Goal: Task Accomplishment & Management: Manage account settings

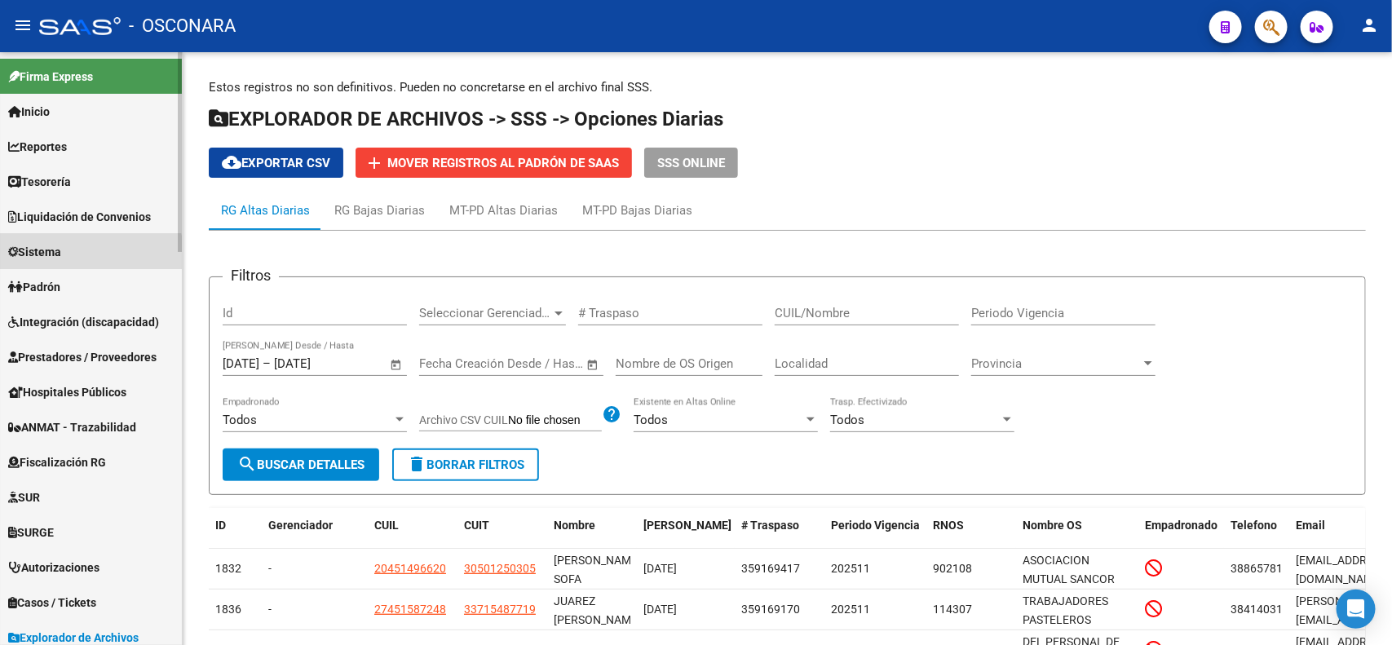
click at [88, 257] on link "Sistema" at bounding box center [91, 251] width 182 height 35
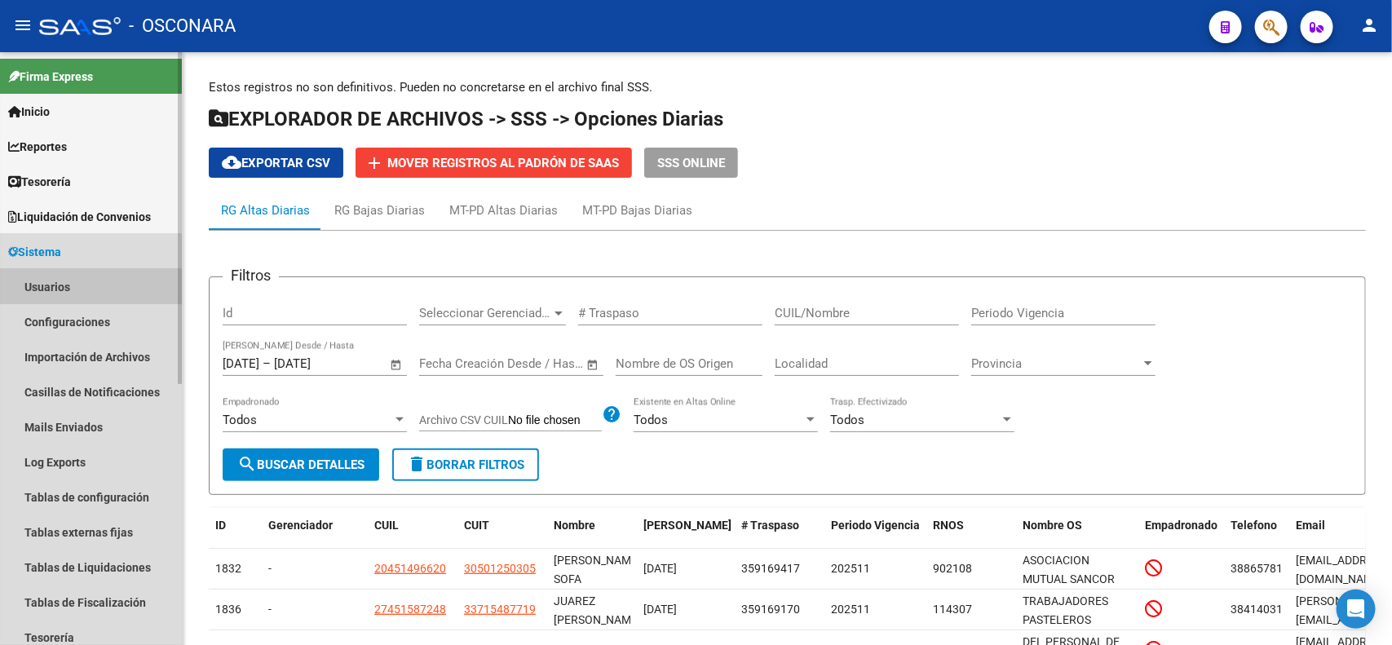
click at [74, 295] on link "Usuarios" at bounding box center [91, 286] width 182 height 35
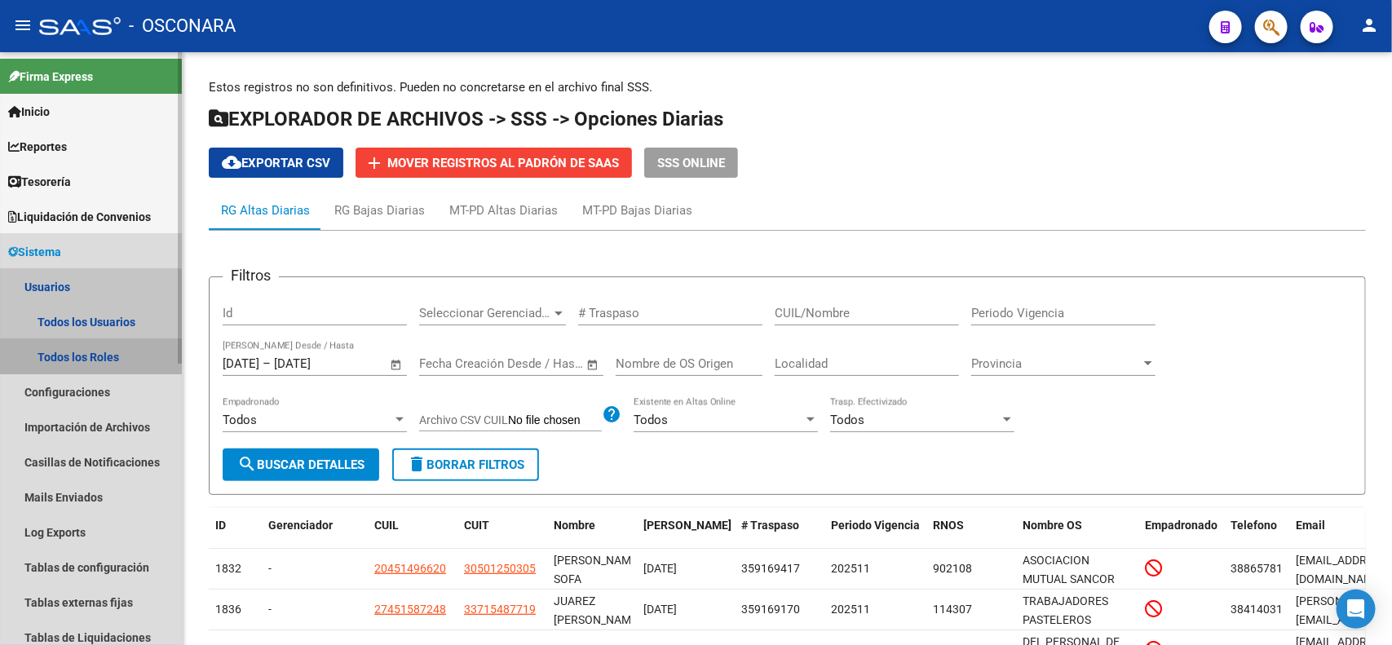
click at [90, 352] on link "Todos los Roles" at bounding box center [91, 356] width 182 height 35
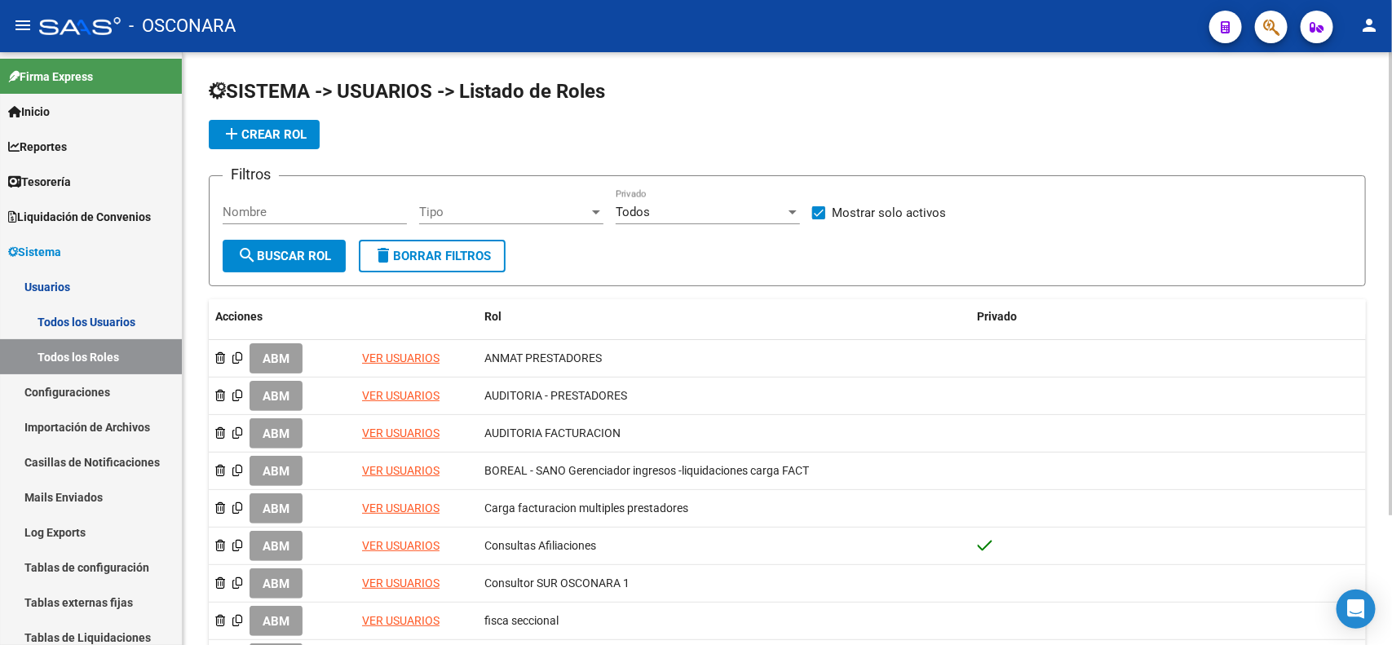
click at [638, 220] on div "Todos Privado" at bounding box center [708, 206] width 184 height 35
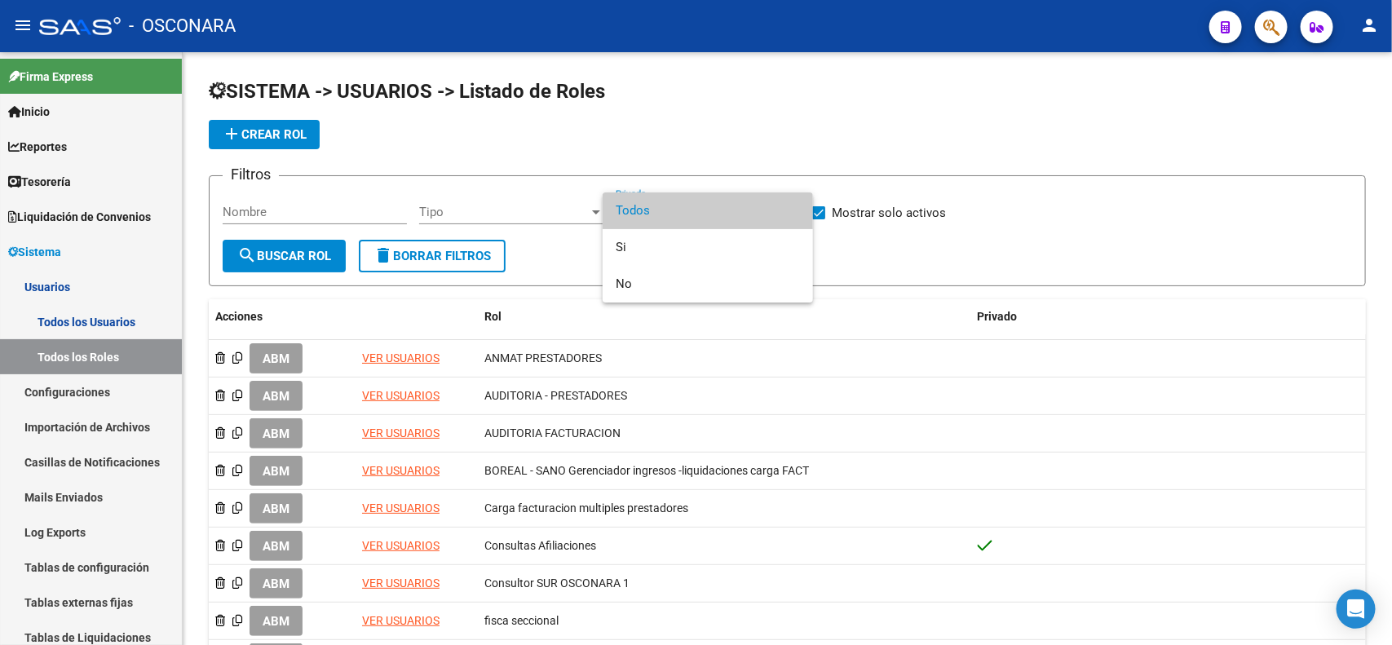
click at [534, 184] on div at bounding box center [696, 322] width 1392 height 645
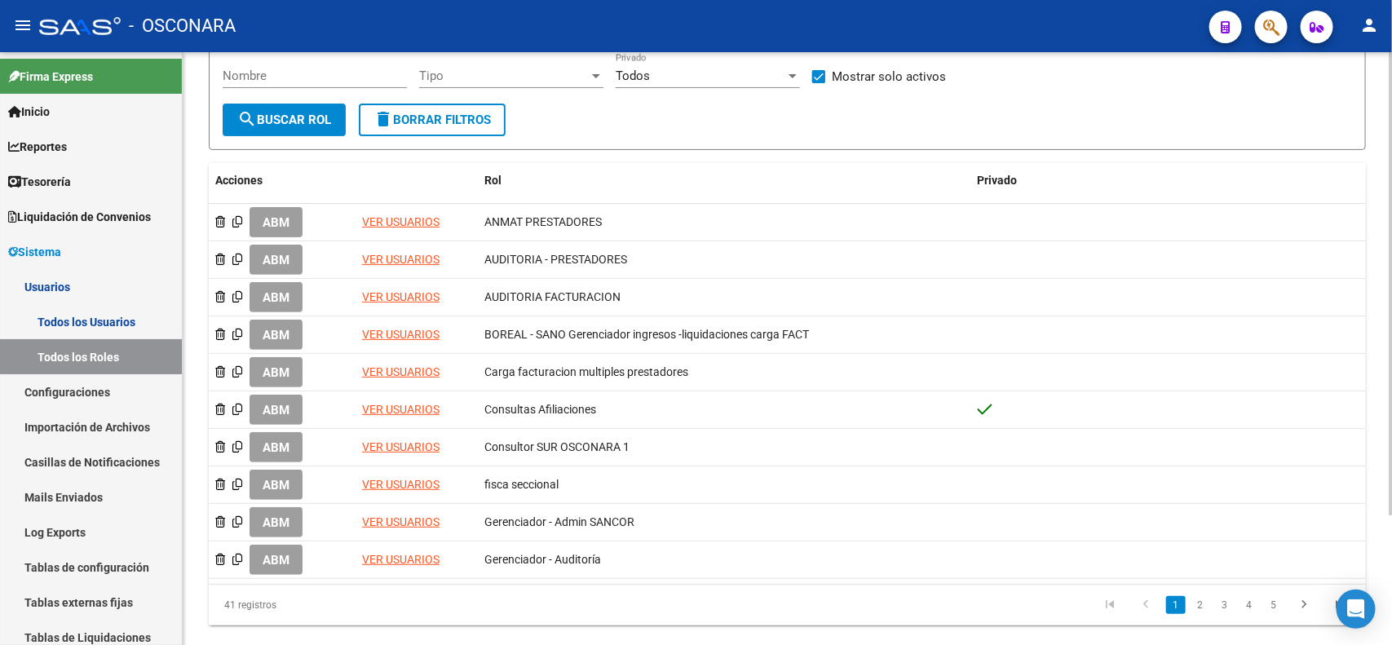
scroll to position [141, 0]
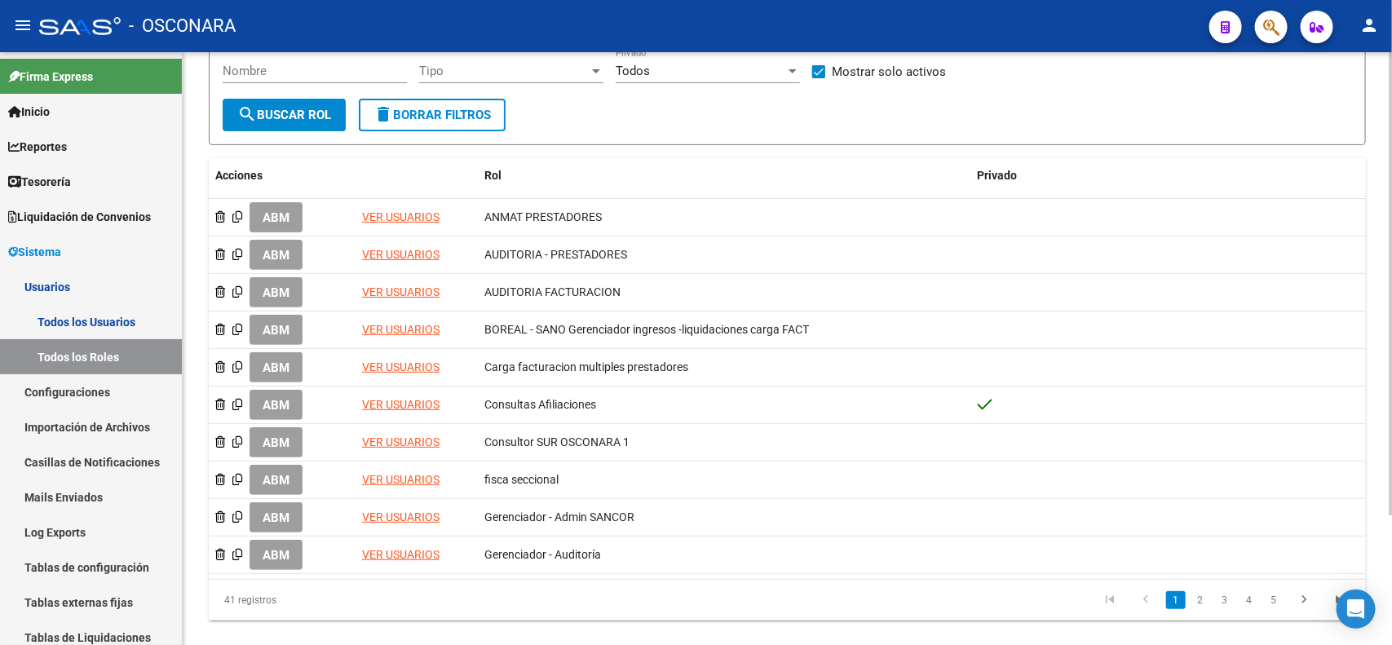
click at [1391, 369] on div at bounding box center [1391, 392] width 4 height 463
click at [1195, 593] on link "2" at bounding box center [1201, 600] width 20 height 18
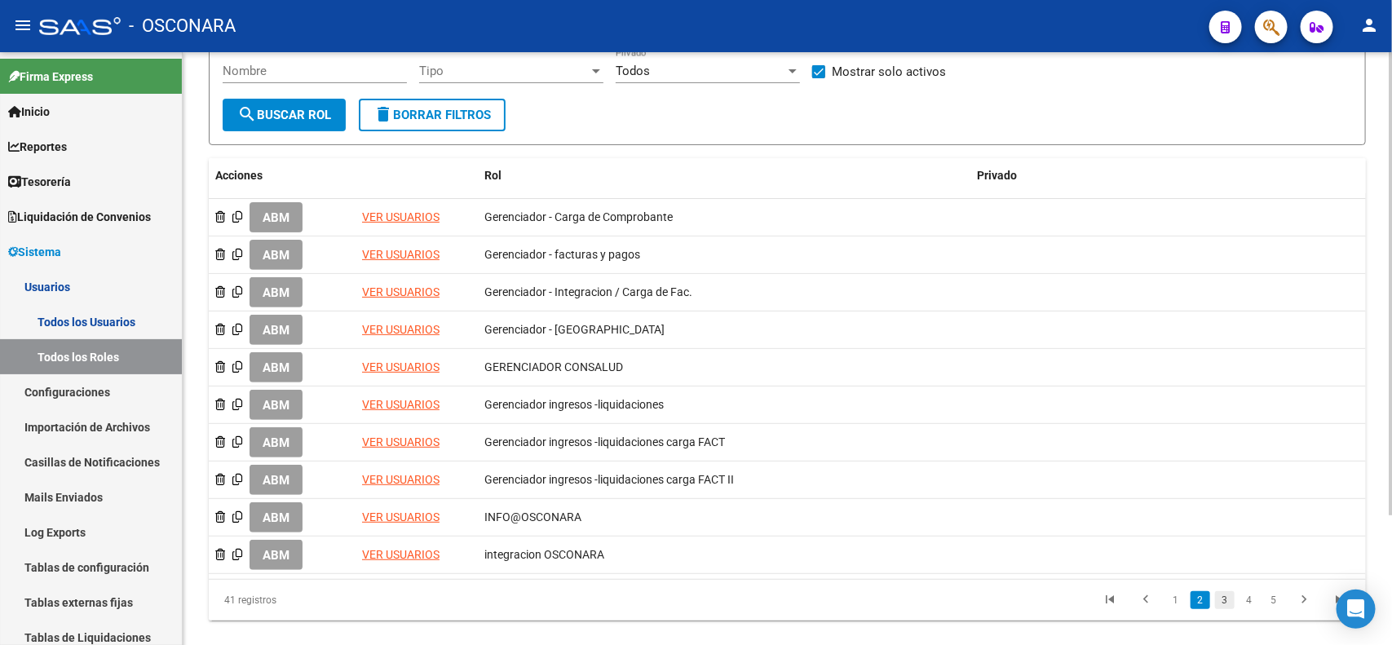
click at [1224, 601] on link "3" at bounding box center [1225, 600] width 20 height 18
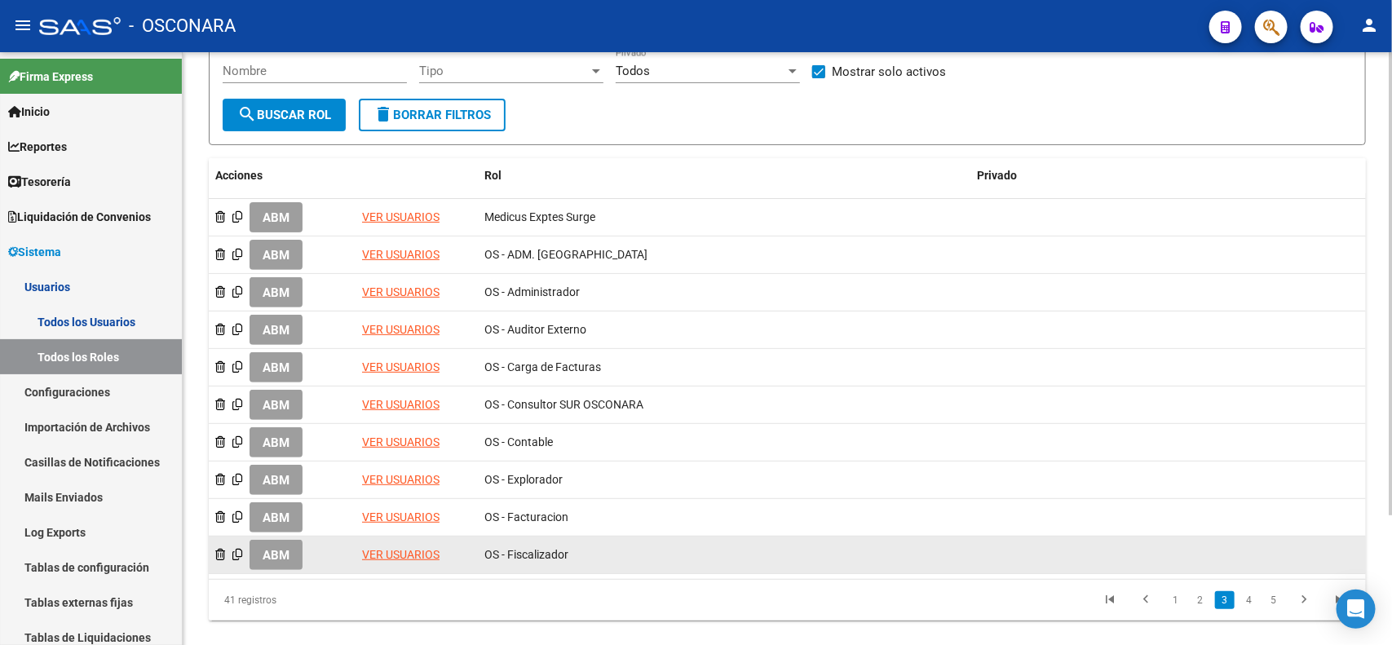
click at [385, 552] on link "VER USUARIOS" at bounding box center [400, 554] width 77 height 13
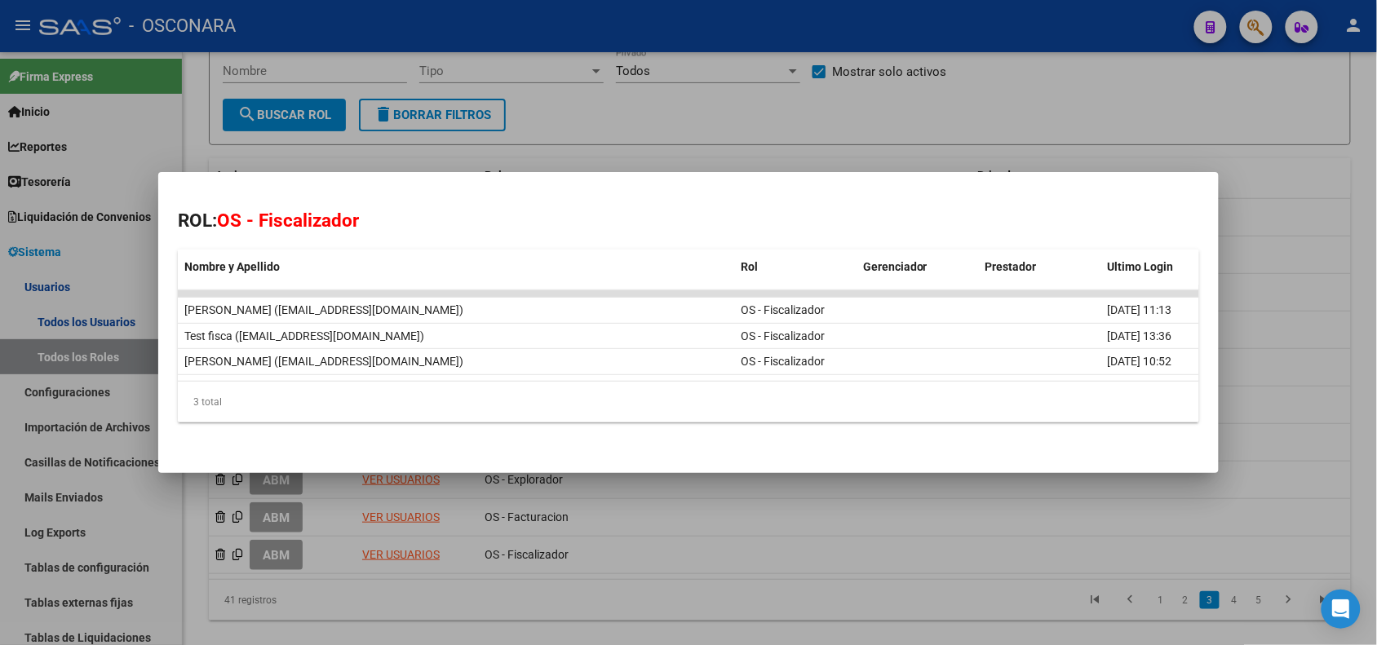
click at [568, 74] on div at bounding box center [688, 322] width 1377 height 645
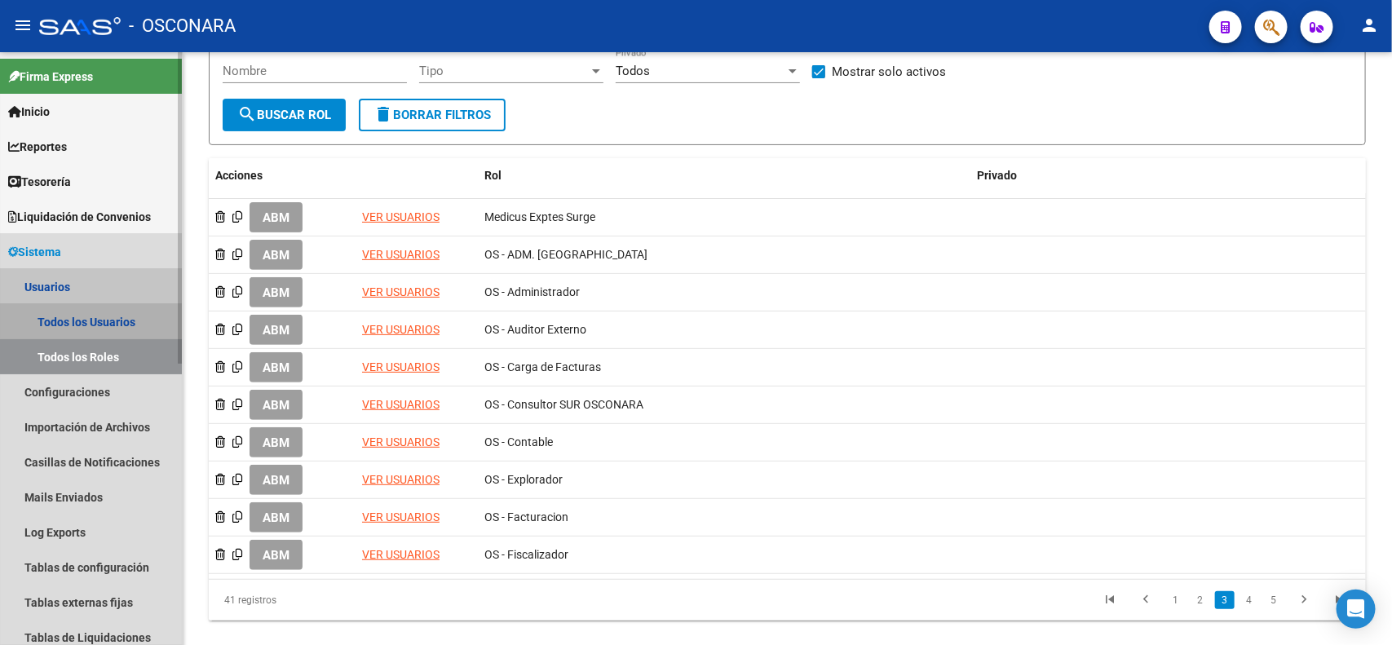
click at [126, 315] on link "Todos los Usuarios" at bounding box center [91, 321] width 182 height 35
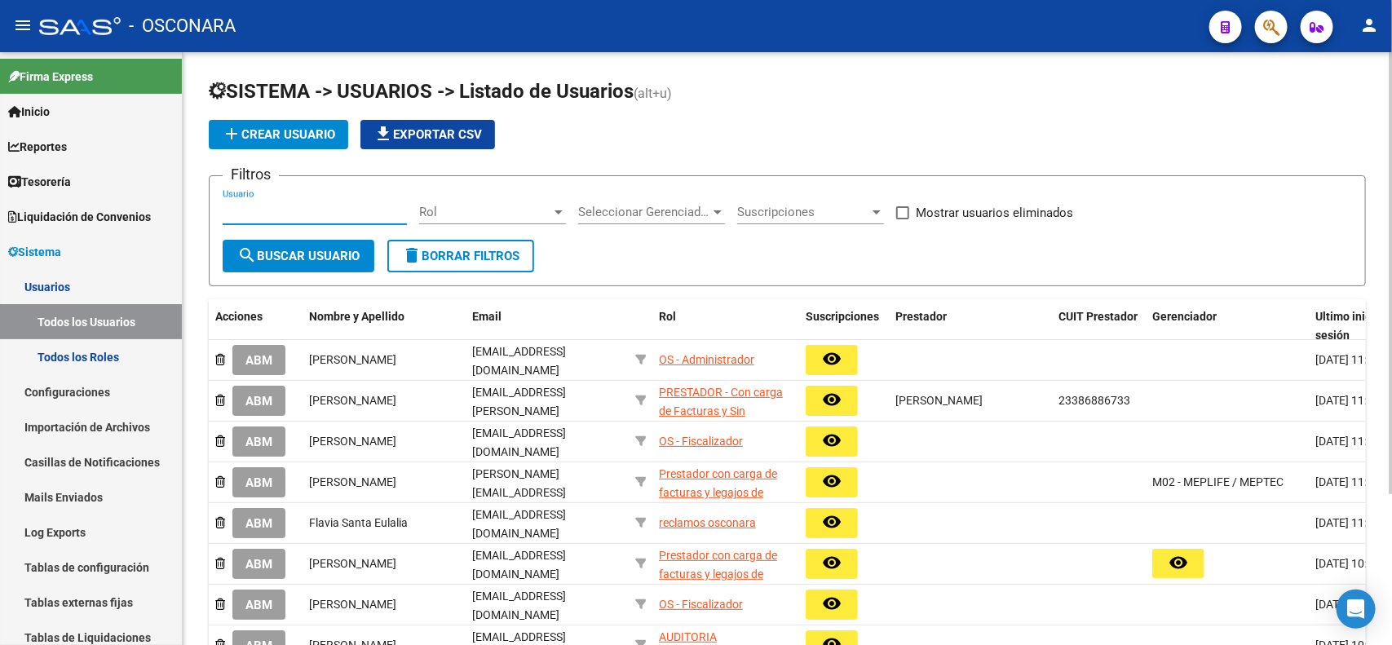
click at [281, 210] on input "Usuario" at bounding box center [315, 212] width 184 height 15
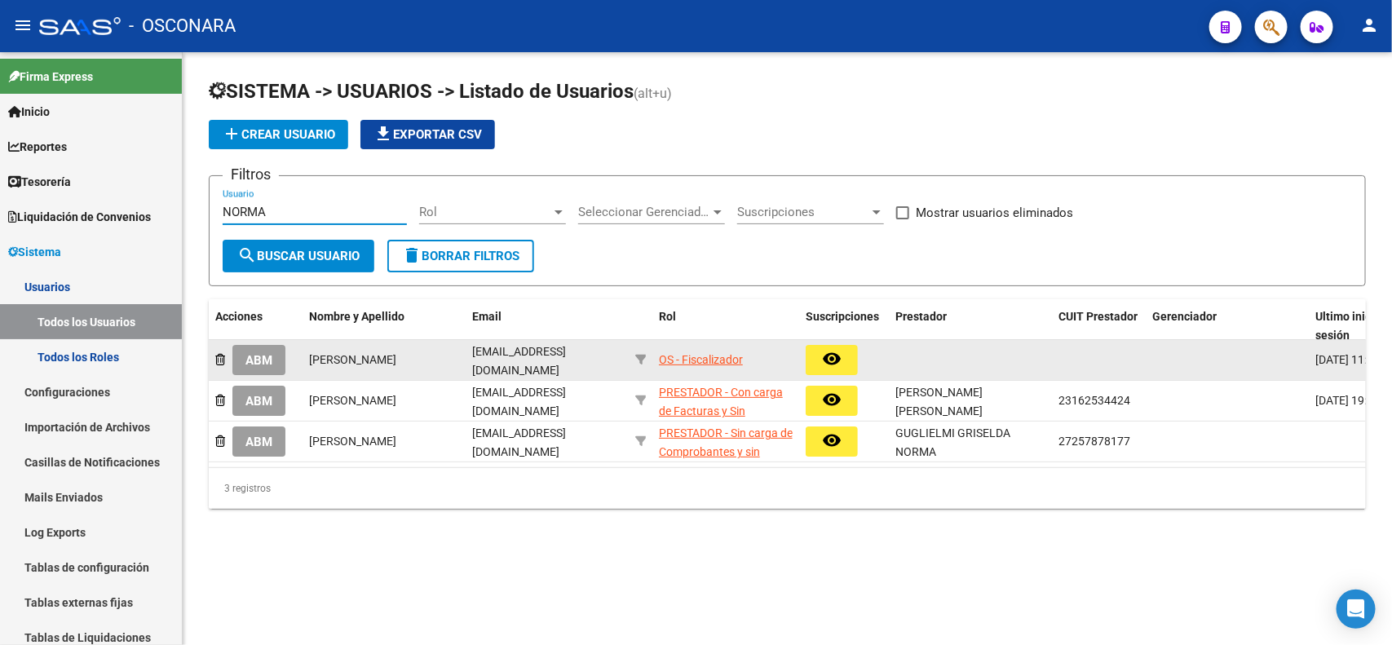
type input "NORMA"
click at [667, 356] on div "OS - Fiscalizador" at bounding box center [701, 360] width 84 height 19
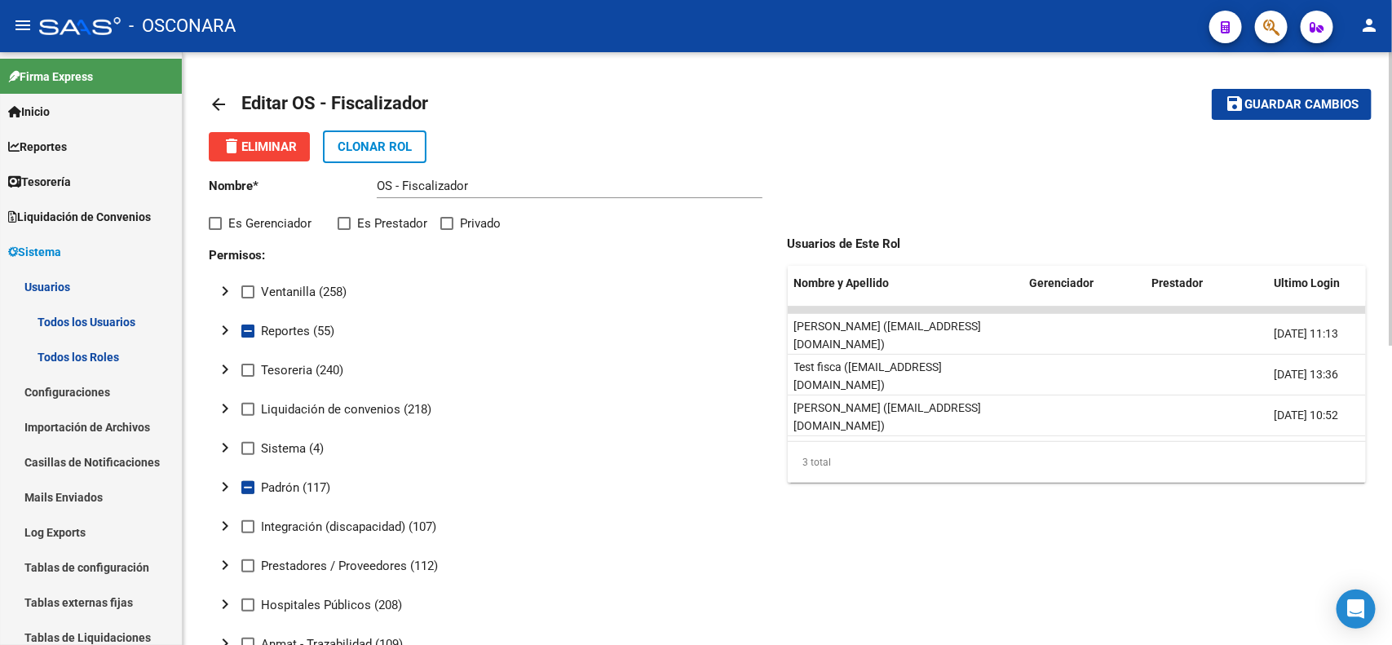
click at [1391, 120] on div at bounding box center [1391, 199] width 4 height 294
click at [217, 107] on mat-icon "arrow_back" at bounding box center [219, 105] width 20 height 20
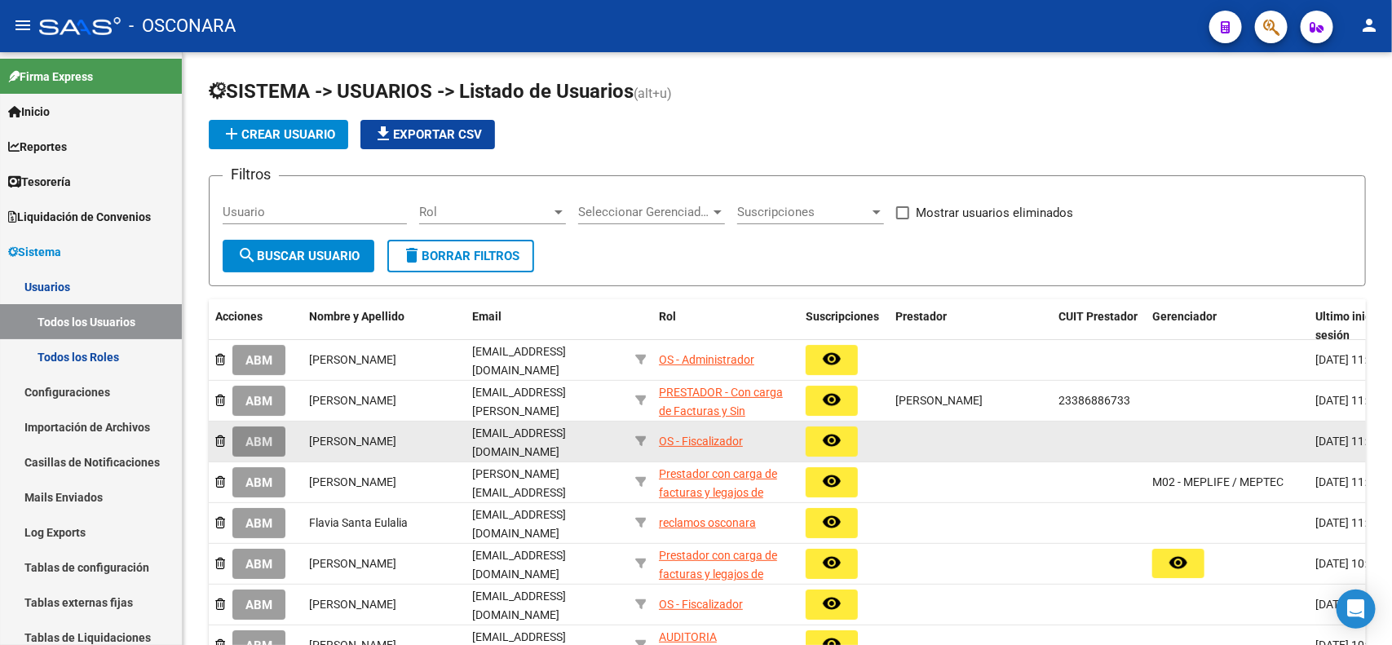
click at [262, 435] on span "ABM" at bounding box center [259, 442] width 27 height 15
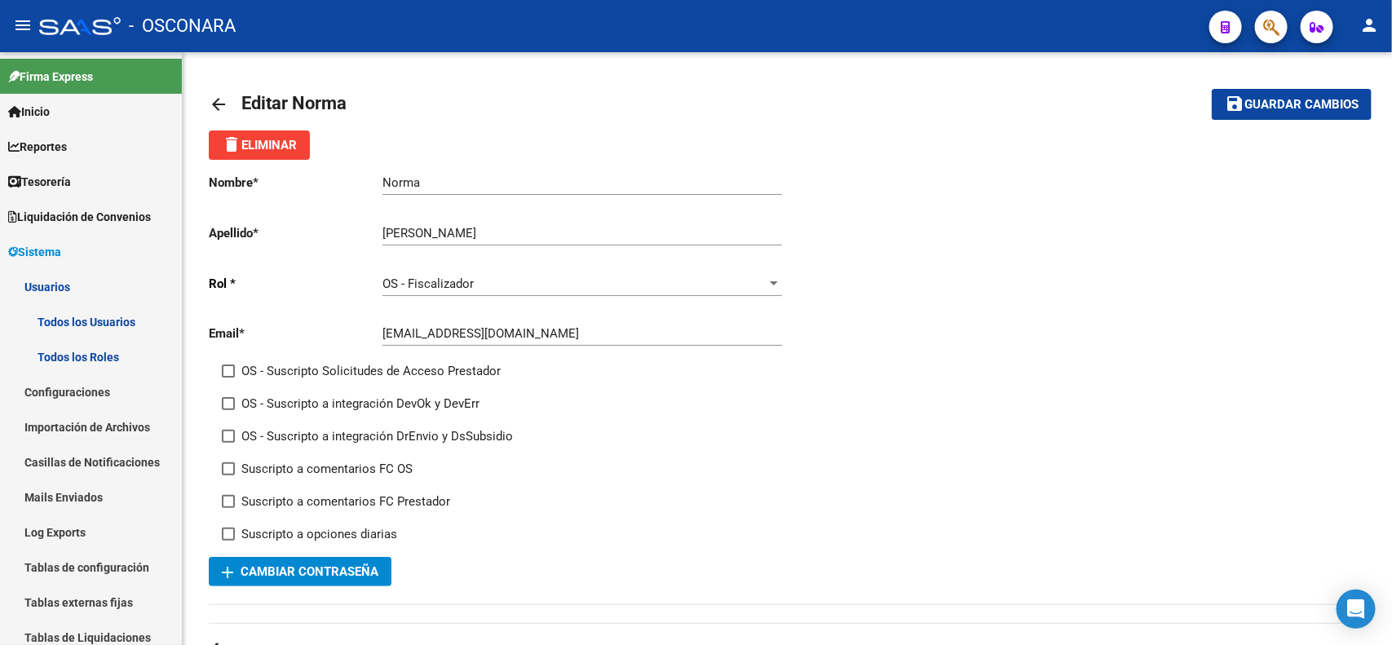
drag, startPoint x: 1385, startPoint y: 228, endPoint x: 1391, endPoint y: 376, distance: 147.8
click at [1124, 18] on div "menu - OSCONARA person Firma Express Inicio Calendario SSS Instructivos Contact…" at bounding box center [696, 322] width 1392 height 645
click at [215, 110] on mat-icon "arrow_back" at bounding box center [219, 105] width 20 height 20
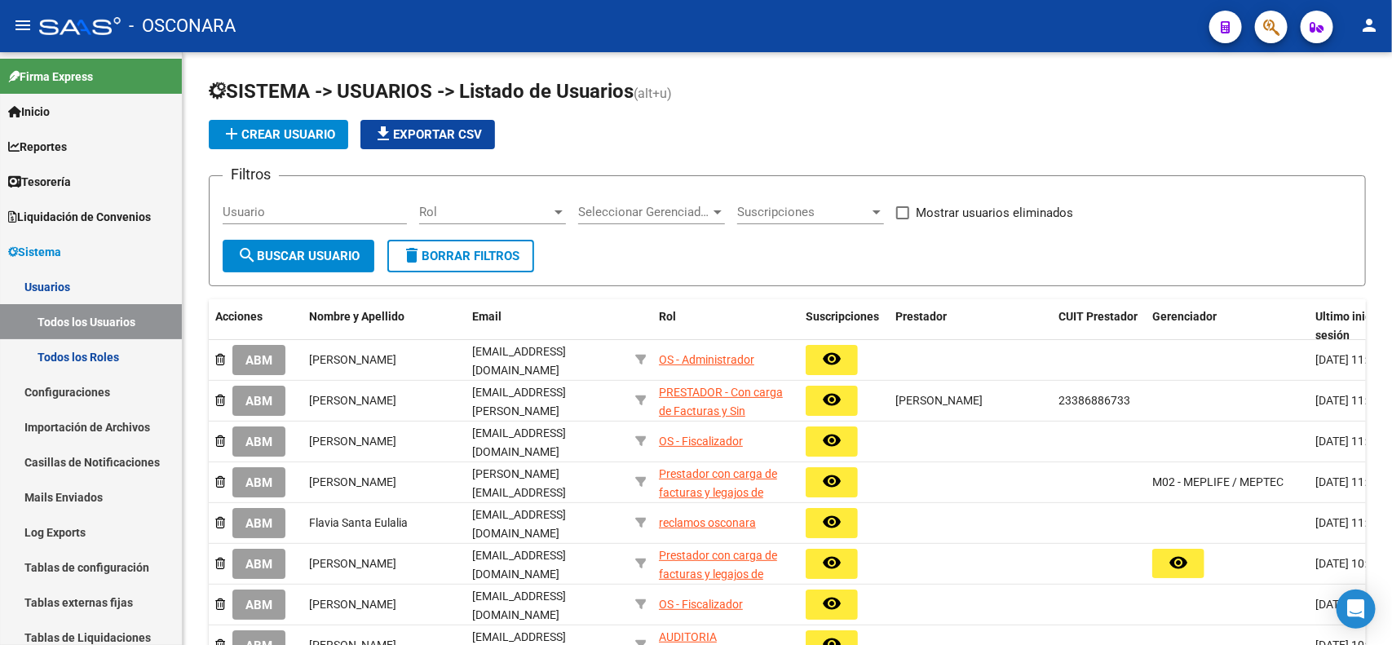
click at [576, 148] on div "add Crear Usuario file_download Exportar CSV" at bounding box center [787, 134] width 1157 height 29
click at [314, 214] on input "Usuario" at bounding box center [315, 212] width 184 height 15
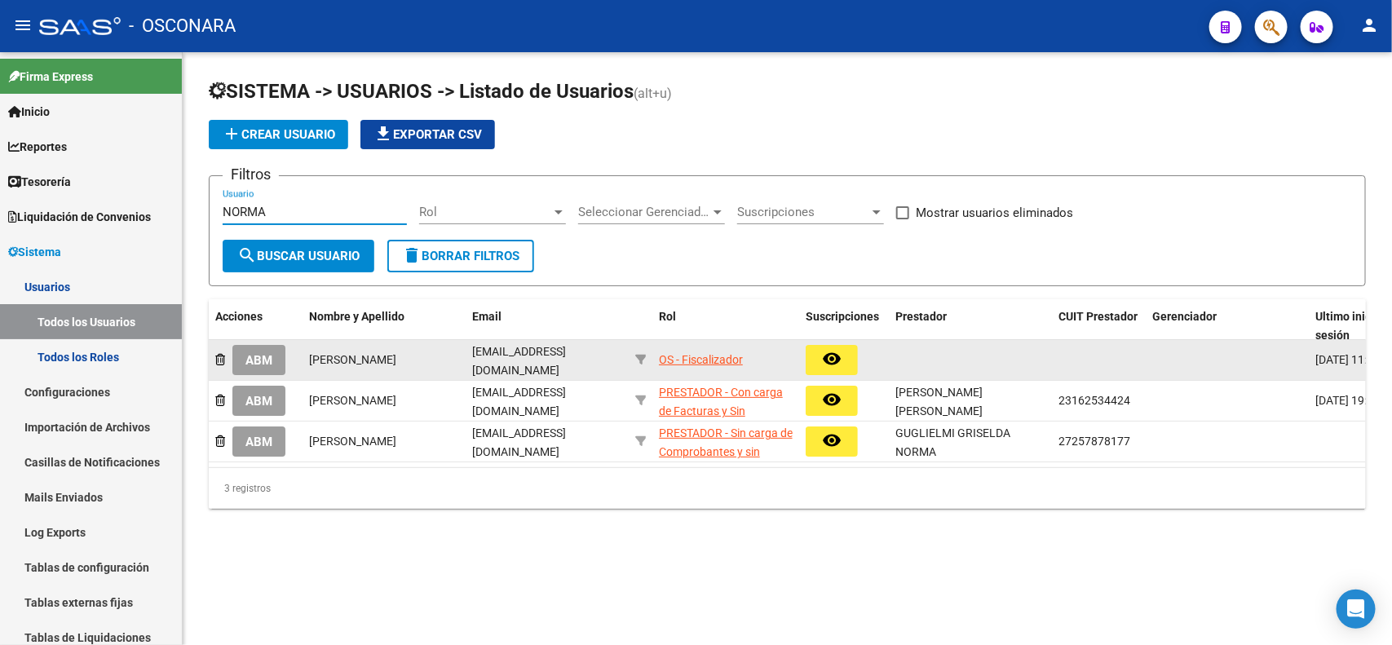
type input "NORMA"
click at [711, 359] on div "OS - Fiscalizador" at bounding box center [701, 360] width 84 height 19
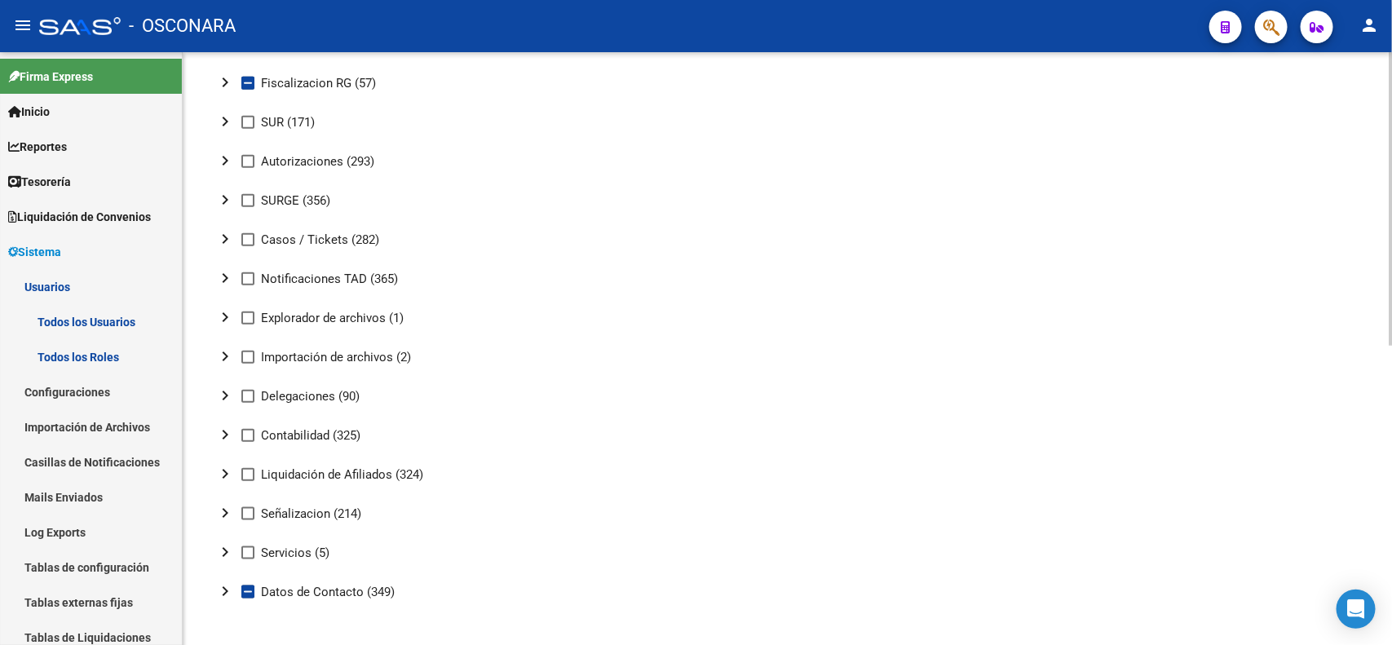
scroll to position [602, 0]
click at [1376, 457] on div "arrow_back Editar OS - Fiscalizador save Guardar cambios delete Eliminar Clonar…" at bounding box center [790, 49] width 1214 height 1199
click at [228, 307] on mat-icon "chevron_right" at bounding box center [225, 316] width 20 height 20
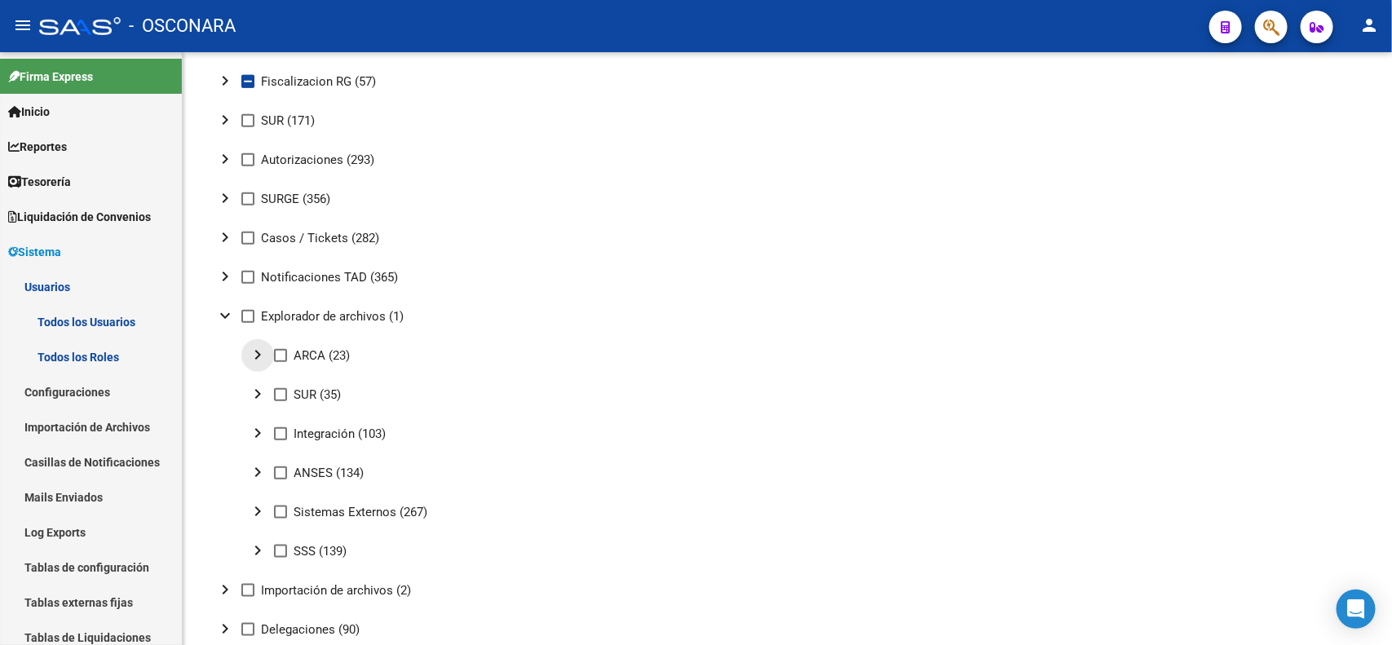
click at [257, 355] on mat-icon "chevron_right" at bounding box center [258, 355] width 20 height 20
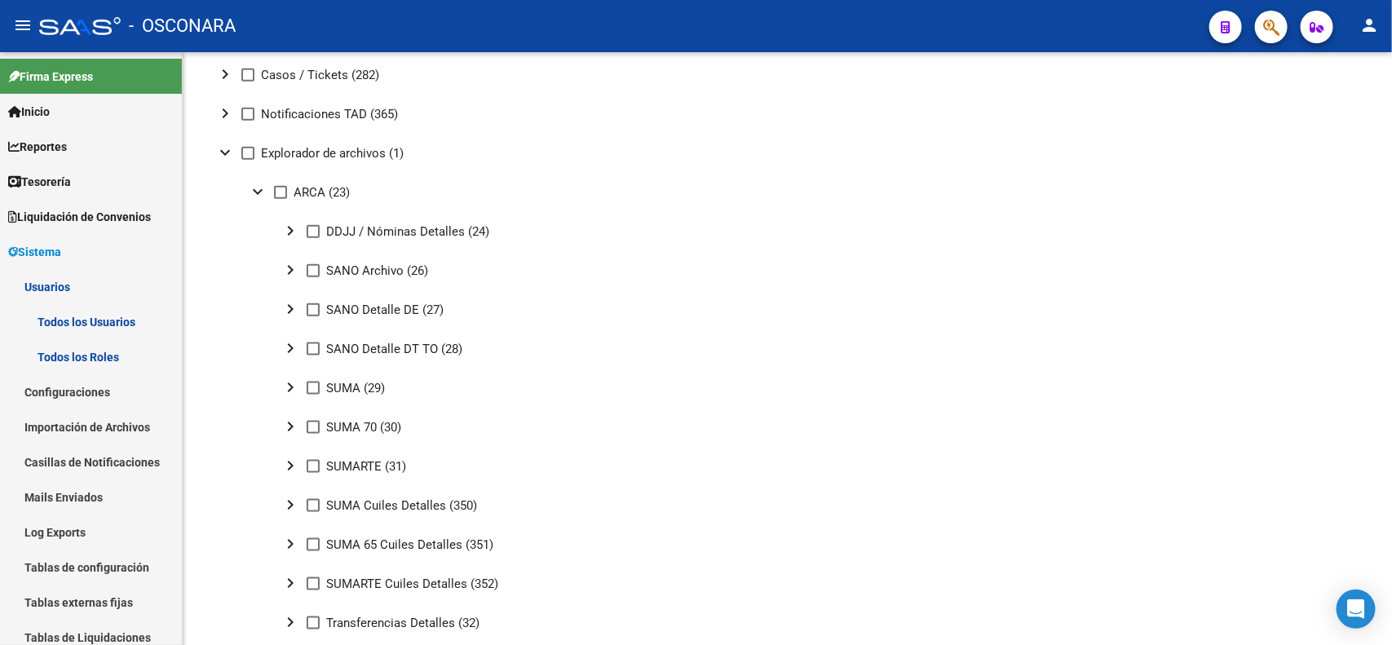
scroll to position [769, 0]
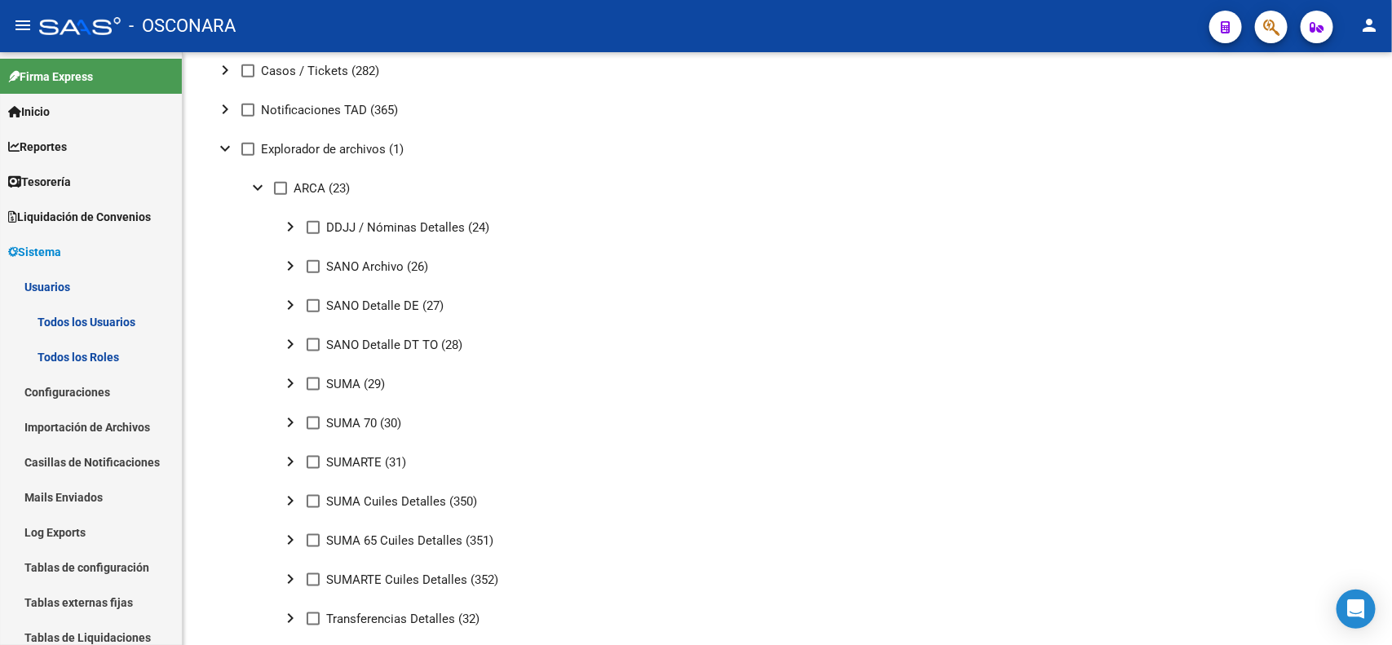
click at [1391, 291] on div at bounding box center [1391, 365] width 4 height 175
click at [292, 227] on mat-icon "chevron_right" at bounding box center [291, 227] width 20 height 20
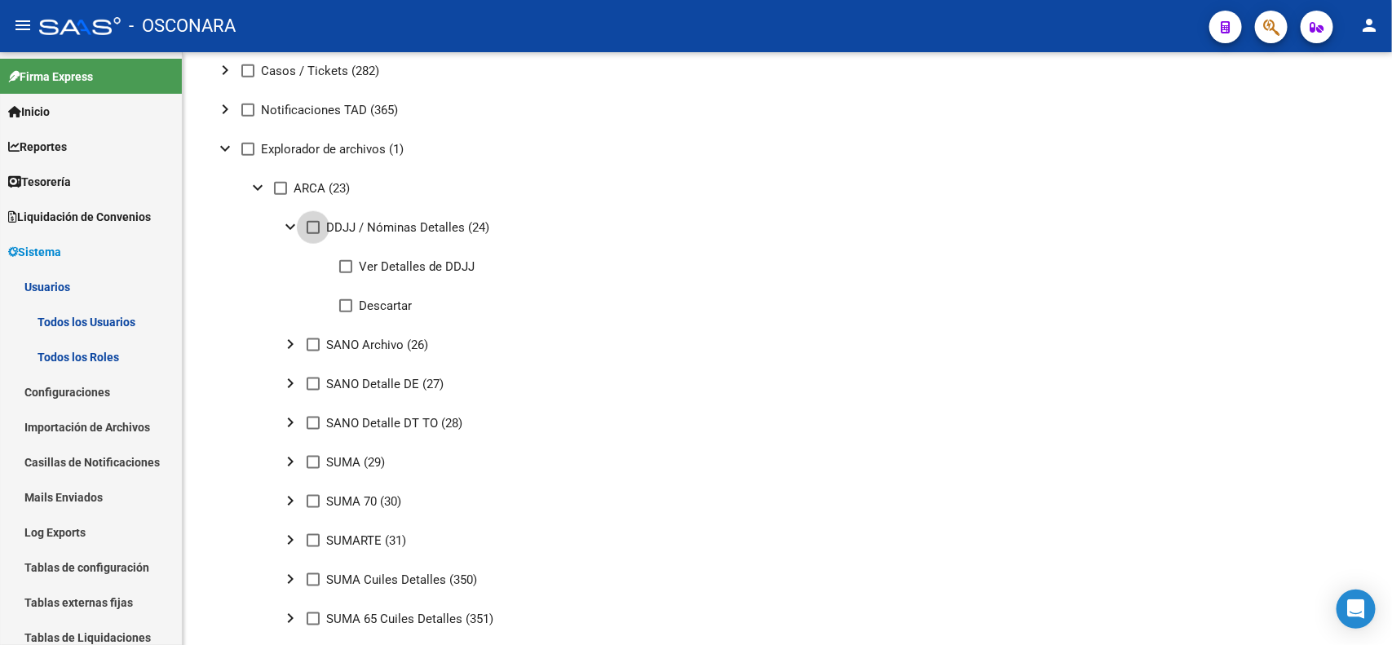
click at [312, 223] on span at bounding box center [313, 227] width 13 height 13
click at [312, 234] on input "DDJJ / Nóminas Detalles (24)" at bounding box center [312, 234] width 1 height 1
checkbox input "true"
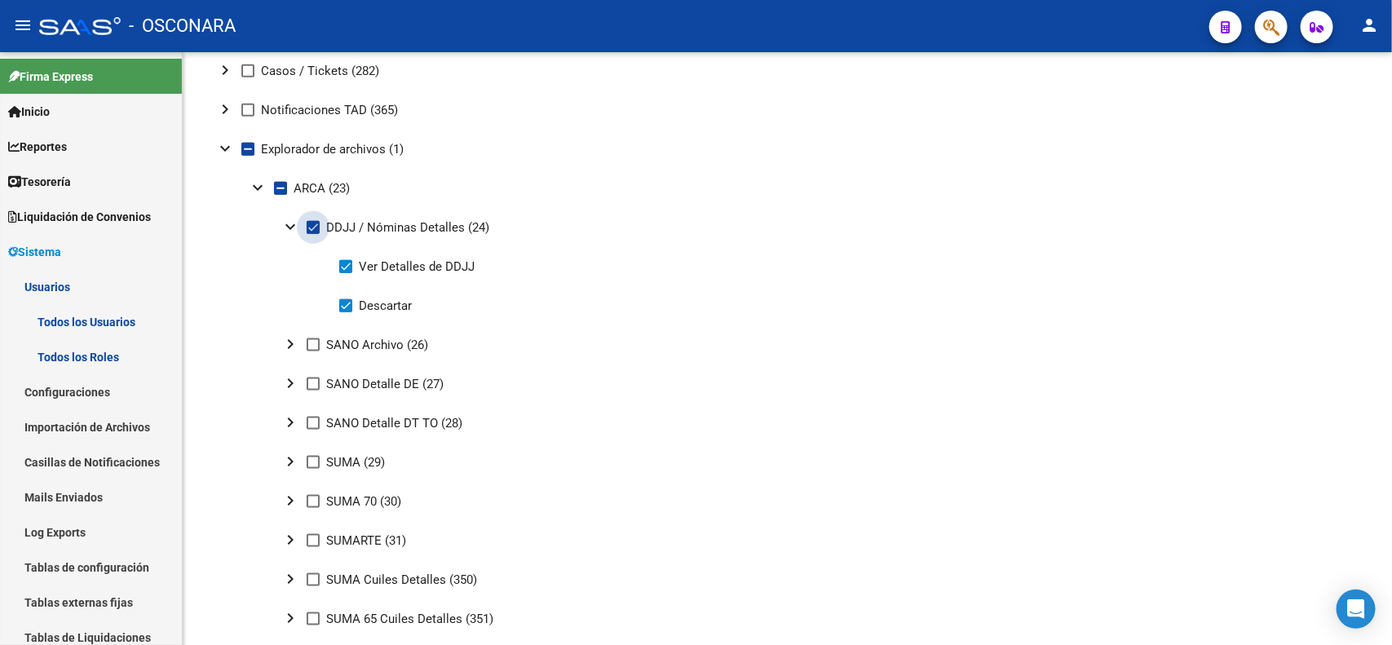
click at [312, 223] on span at bounding box center [313, 227] width 13 height 13
click at [312, 234] on input "DDJJ / Nóminas Detalles (24)" at bounding box center [312, 234] width 1 height 1
checkbox input "false"
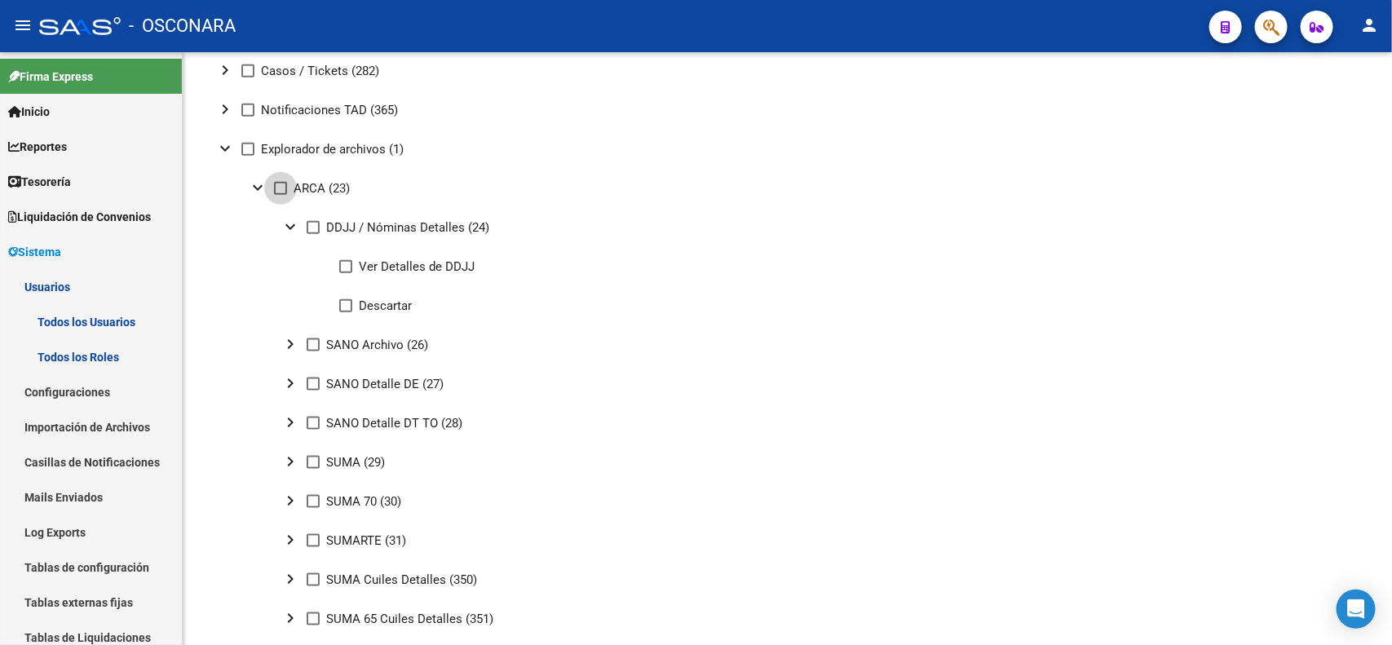
click at [279, 188] on span at bounding box center [280, 188] width 13 height 13
click at [280, 195] on input "ARCA (23)" at bounding box center [280, 195] width 1 height 1
checkbox input "true"
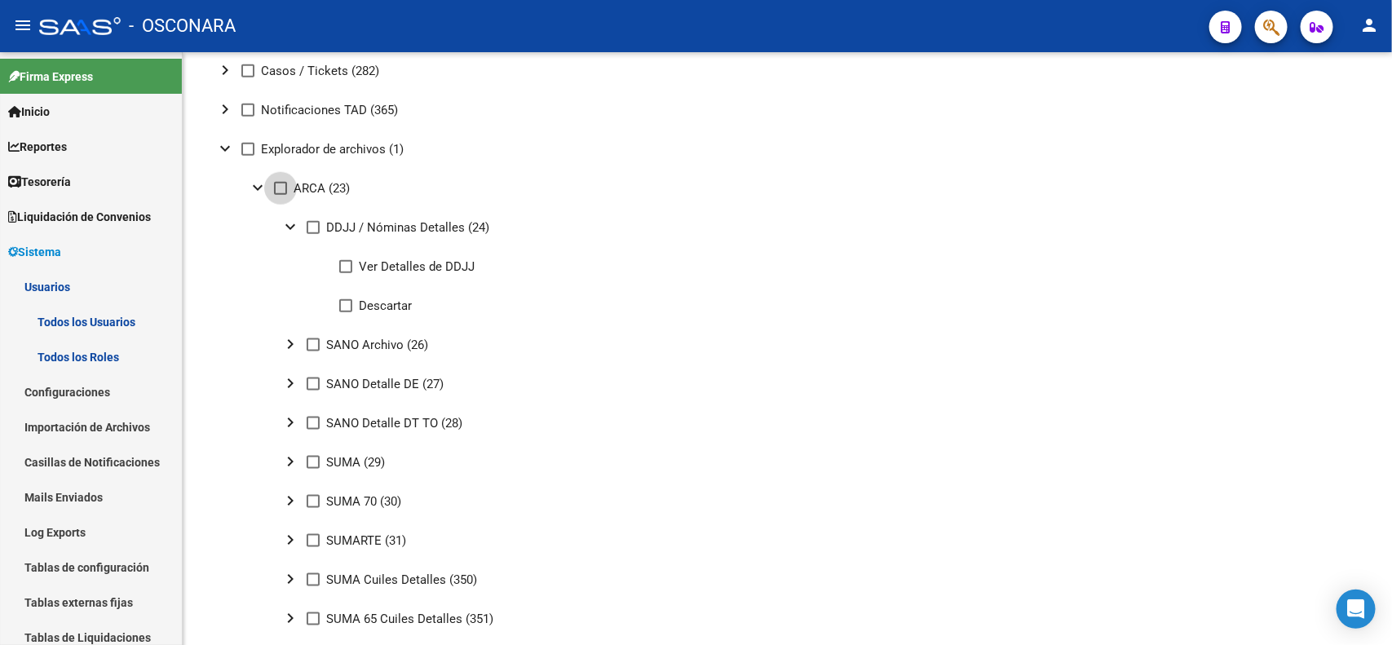
checkbox input "true"
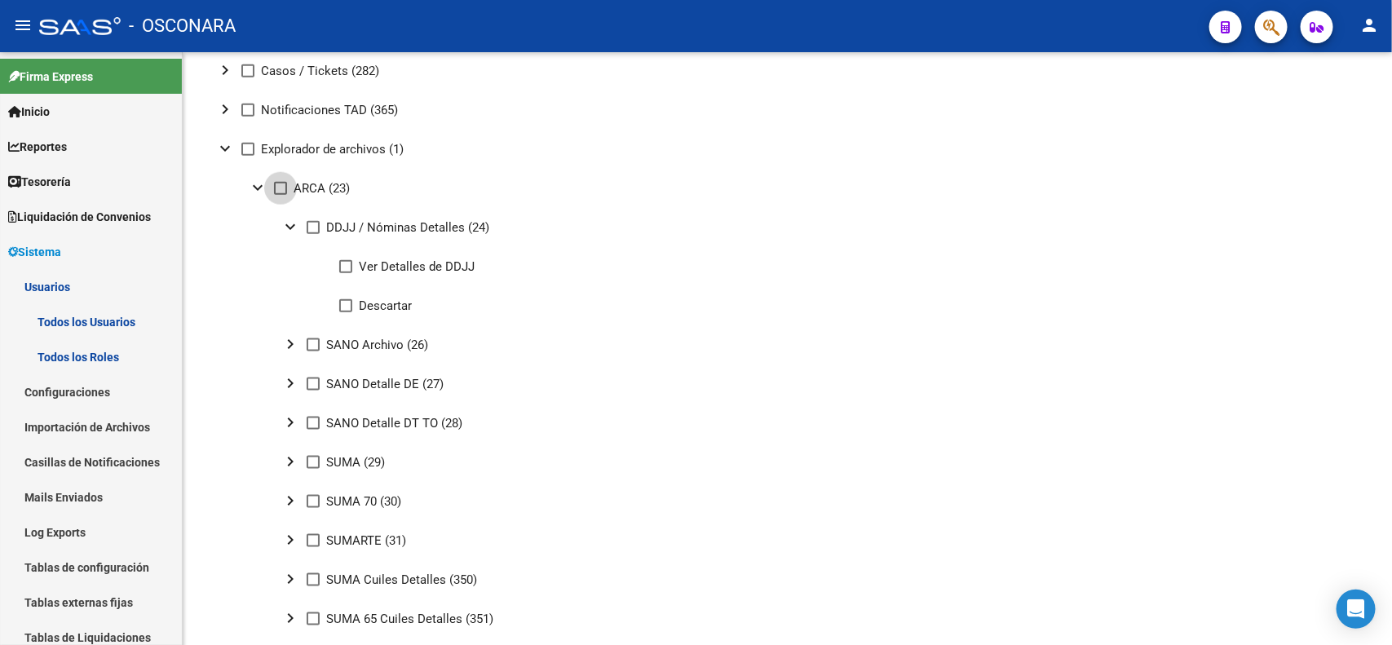
checkbox input "true"
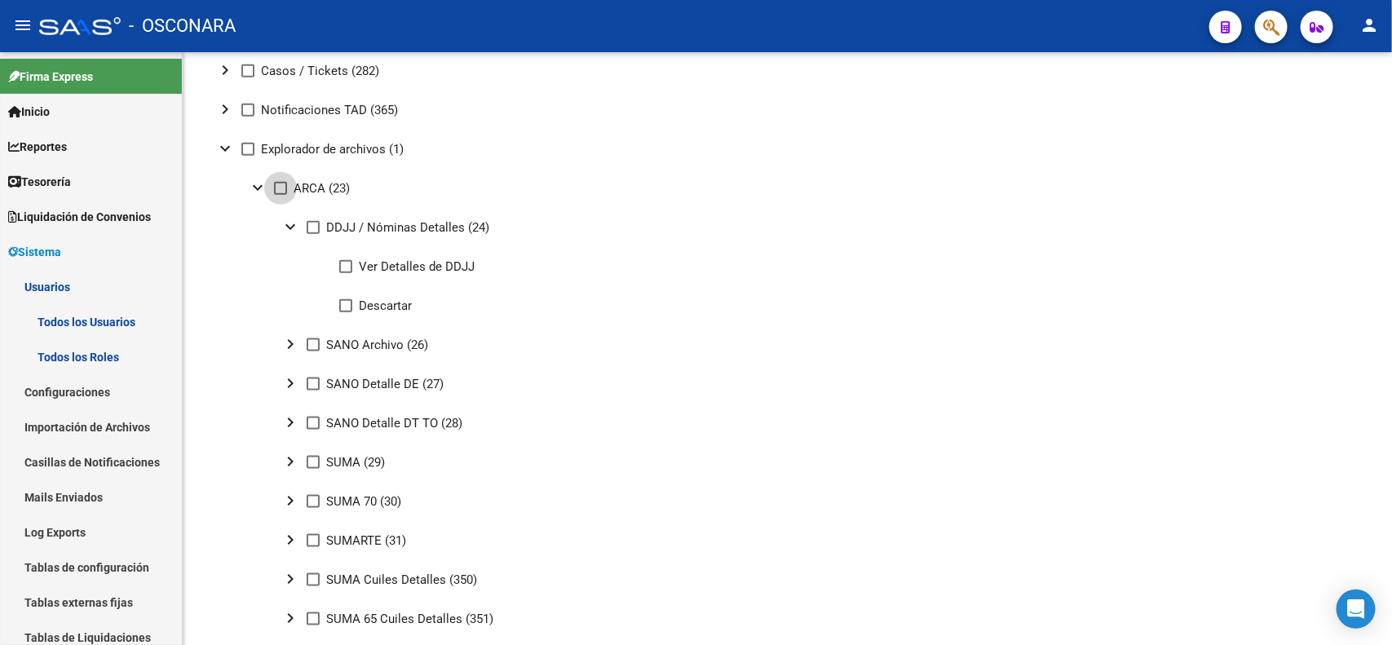
checkbox input "true"
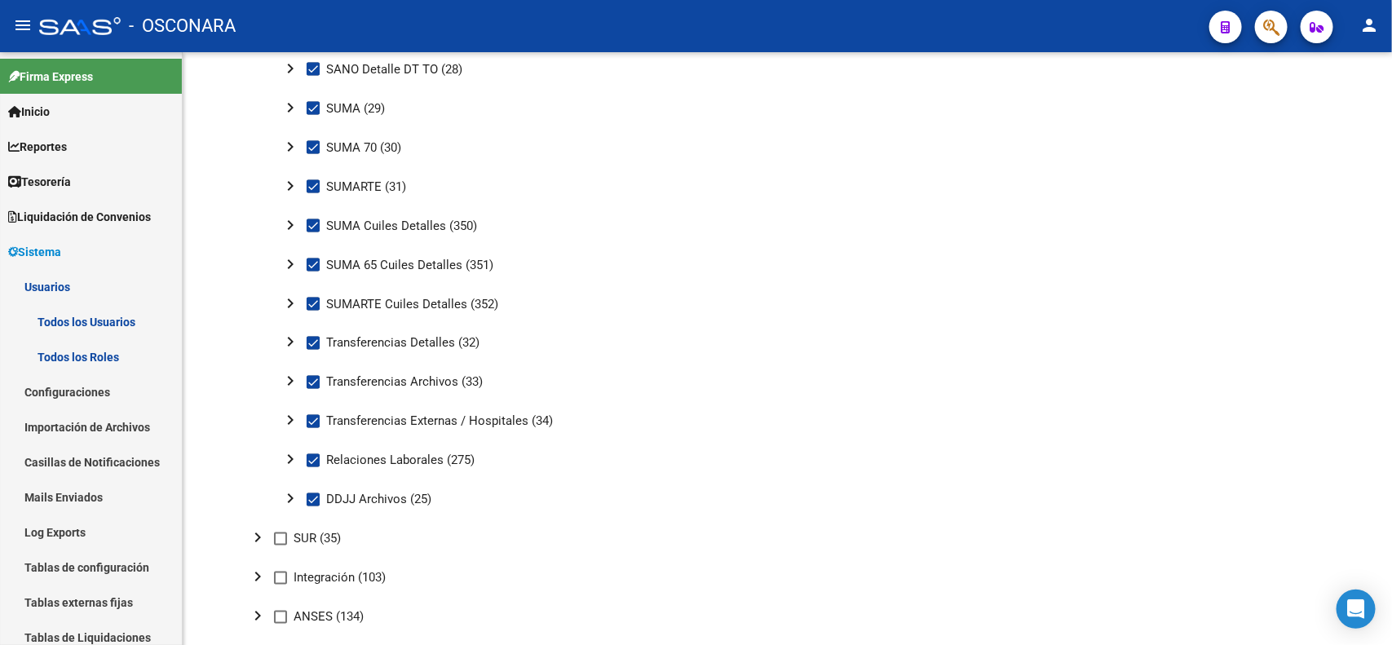
scroll to position [1130, 0]
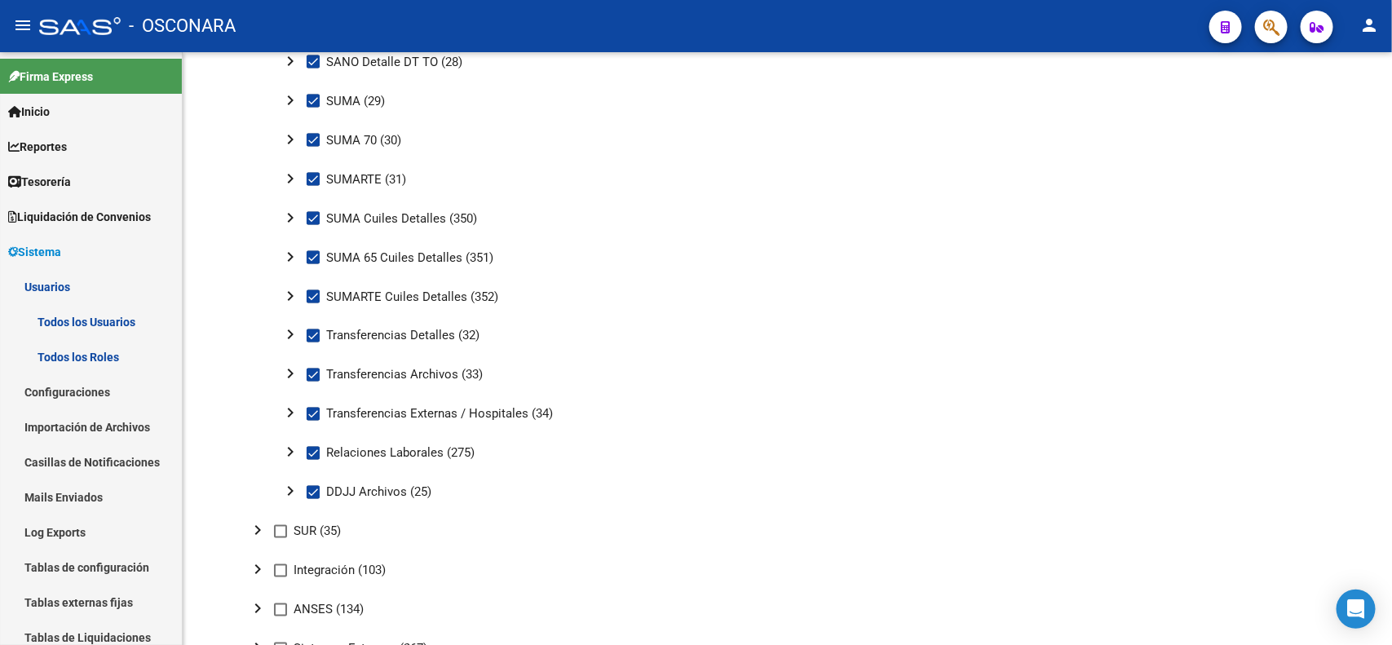
click at [1391, 449] on div at bounding box center [1391, 455] width 4 height 168
click at [291, 487] on mat-icon "chevron_right" at bounding box center [291, 492] width 20 height 20
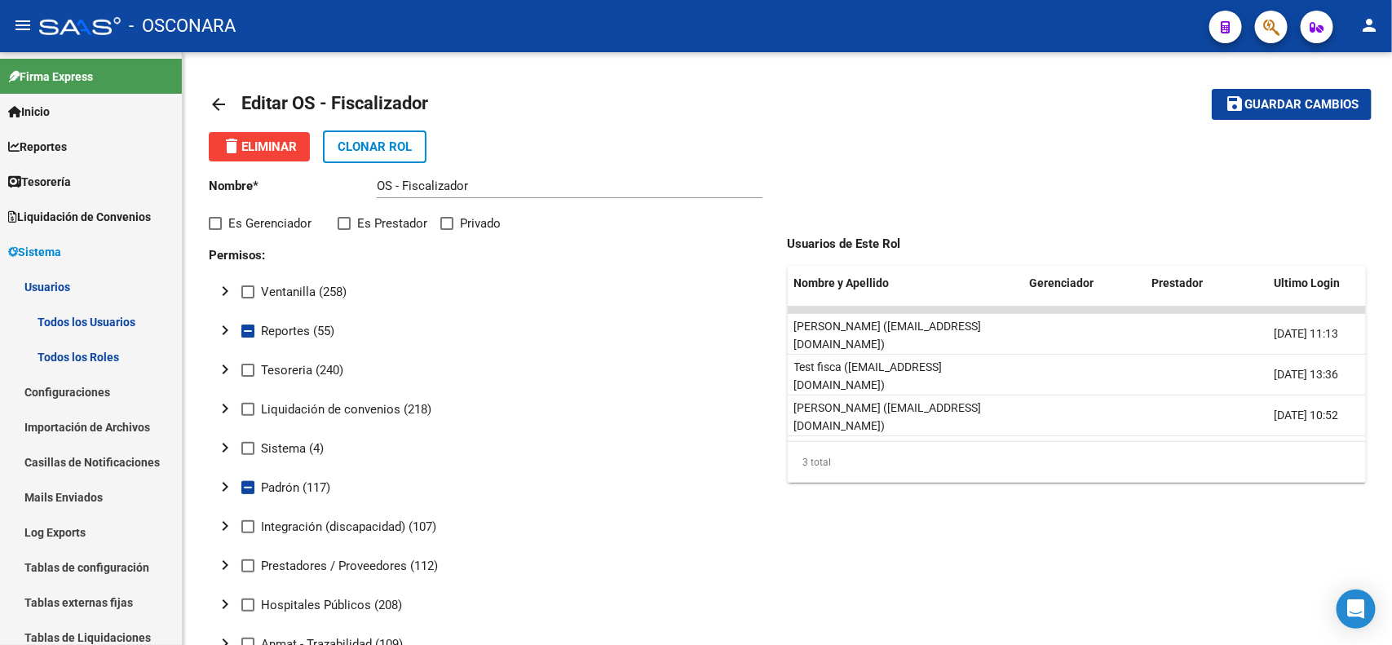
click at [1391, 0] on html "menu - OSCONARA person Firma Express Inicio Calendario SSS Instructivos Contact…" at bounding box center [696, 322] width 1392 height 645
click at [1303, 103] on span "Guardar cambios" at bounding box center [1302, 105] width 114 height 15
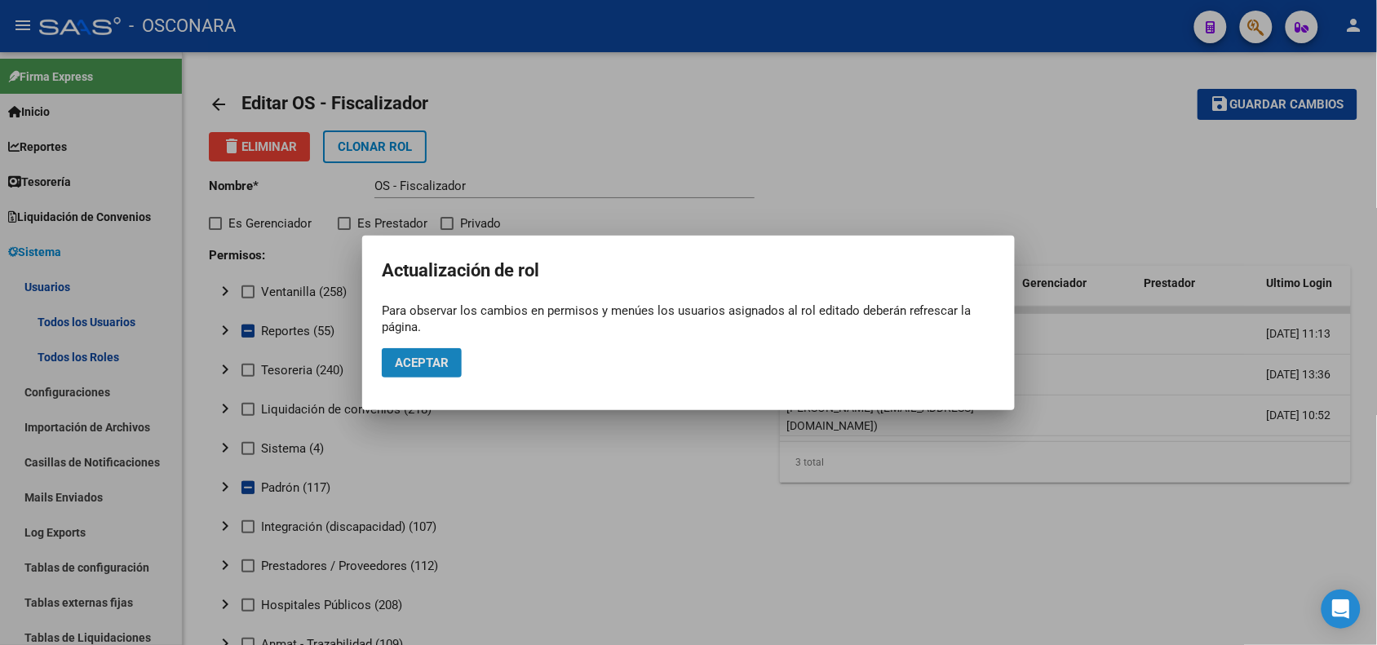
click at [429, 369] on span "Aceptar" at bounding box center [422, 363] width 54 height 15
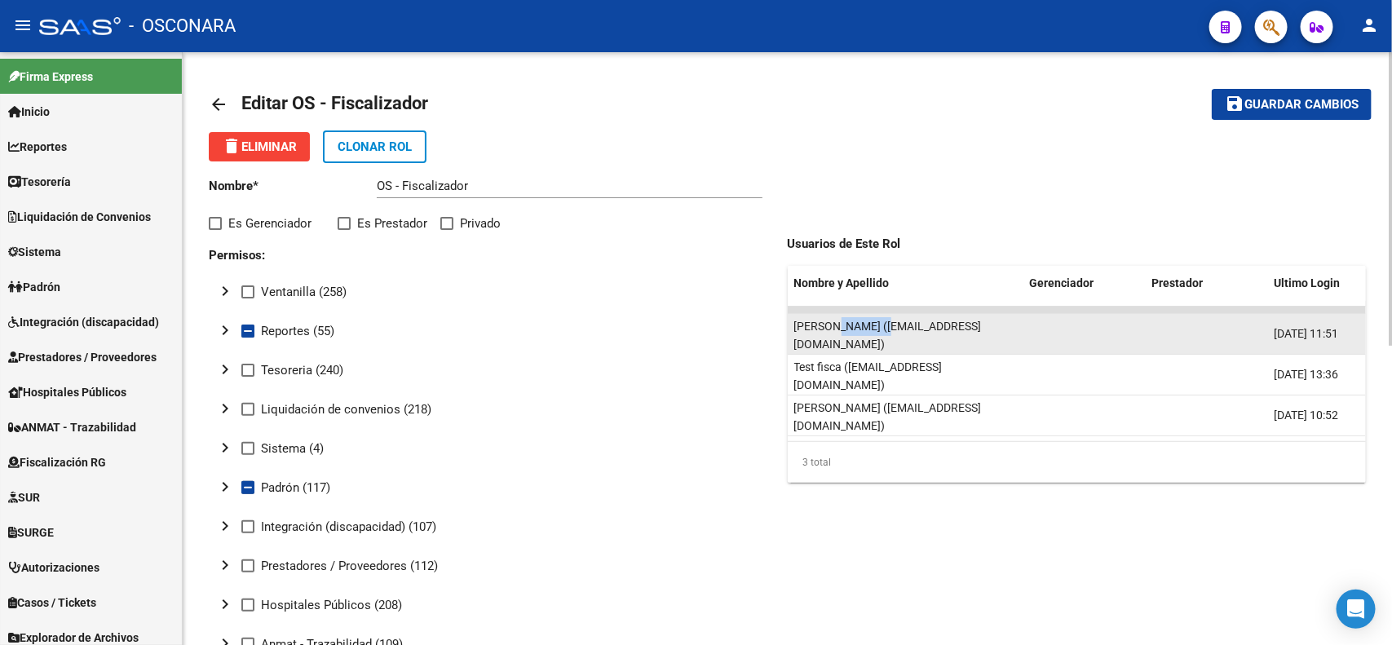
drag, startPoint x: 832, startPoint y: 322, endPoint x: 878, endPoint y: 323, distance: 45.7
click at [878, 323] on div "[PERSON_NAME] ([EMAIL_ADDRESS][DOMAIN_NAME])" at bounding box center [905, 334] width 223 height 34
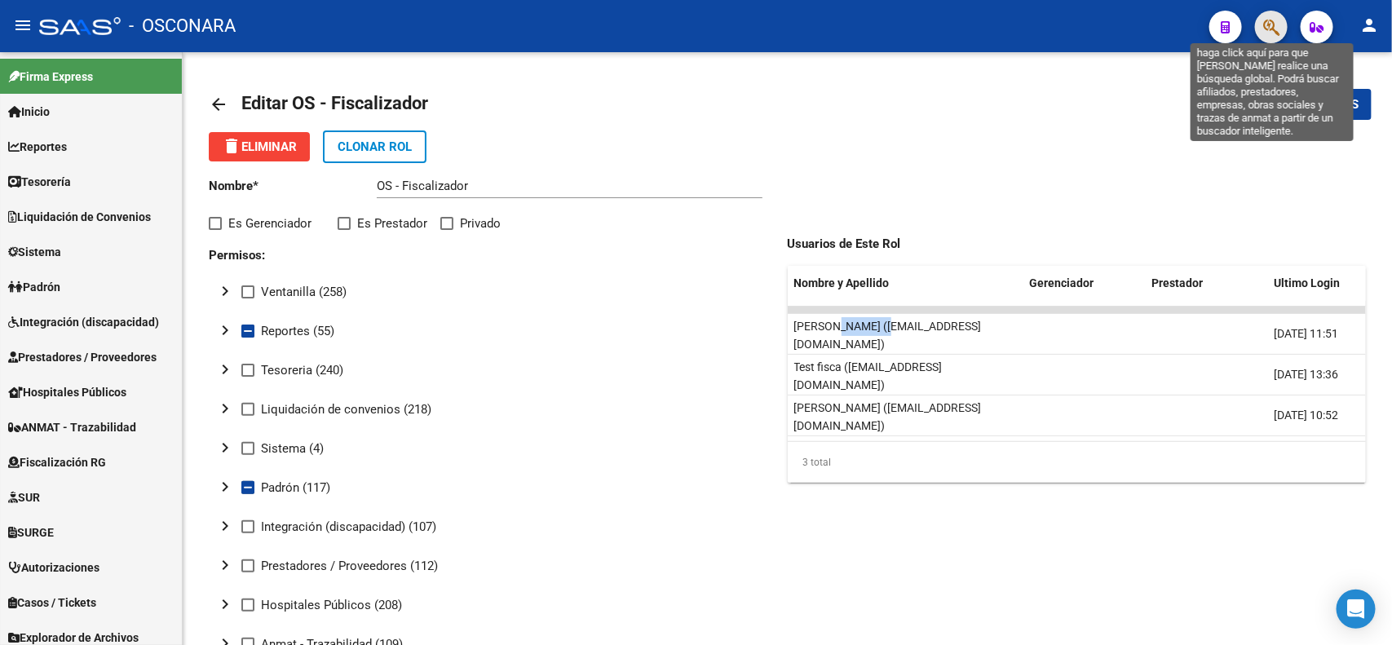
click at [1271, 35] on icon "button" at bounding box center [1271, 27] width 16 height 19
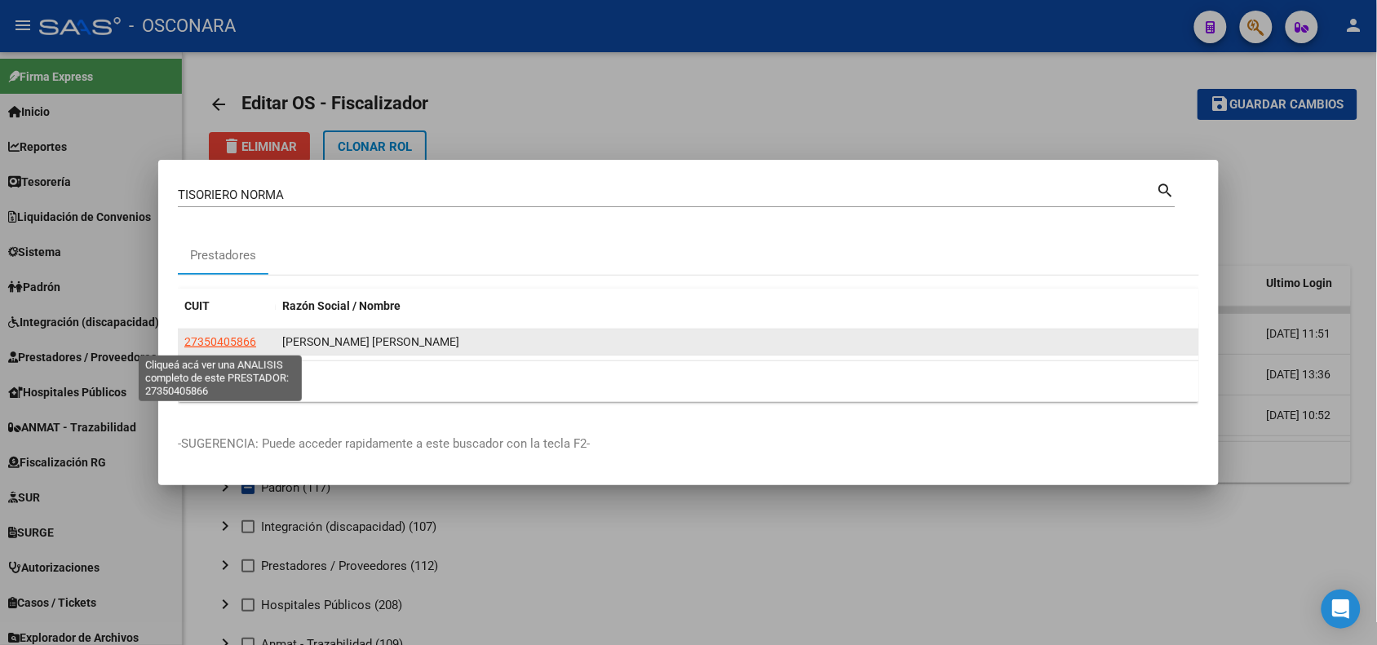
click at [237, 347] on span "27350405866" at bounding box center [220, 341] width 72 height 13
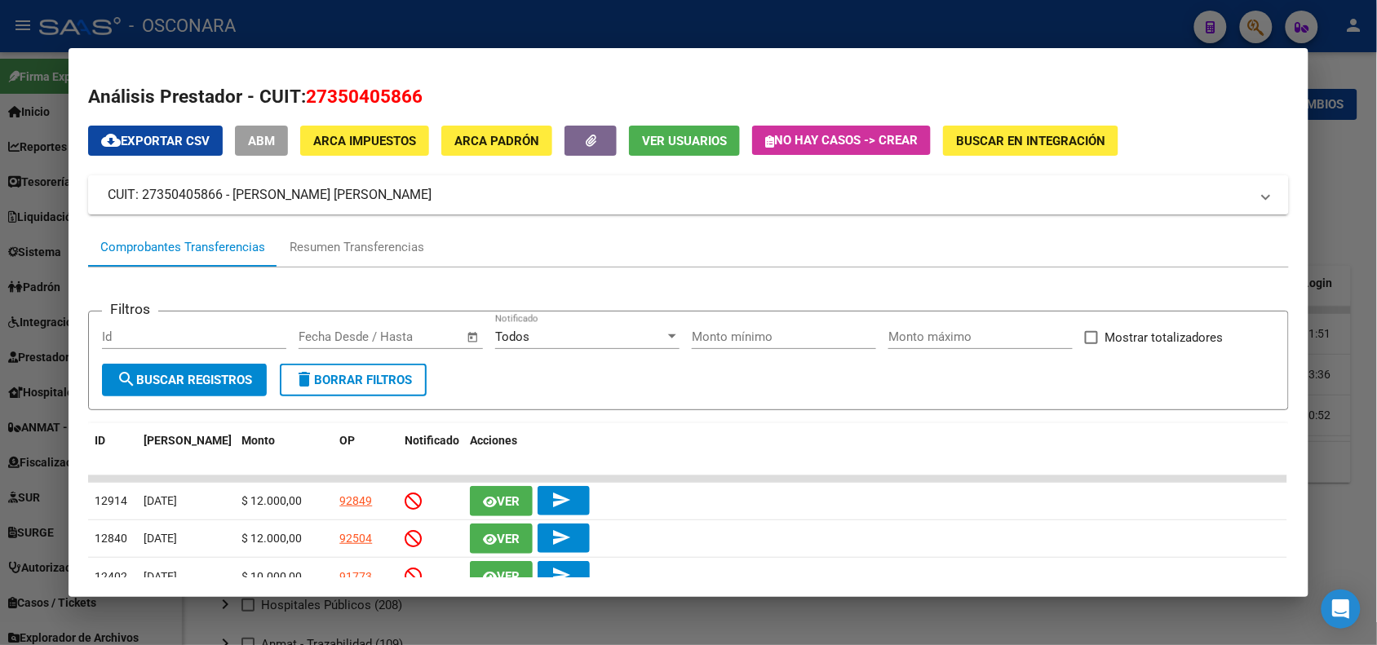
drag, startPoint x: 303, startPoint y: 91, endPoint x: 458, endPoint y: 82, distance: 155.2
click at [458, 83] on h2 "Análisis Prestador - CUIT: 27350405866" at bounding box center [688, 97] width 1200 height 28
copy span "27350405866"
click at [401, 29] on div at bounding box center [688, 322] width 1377 height 645
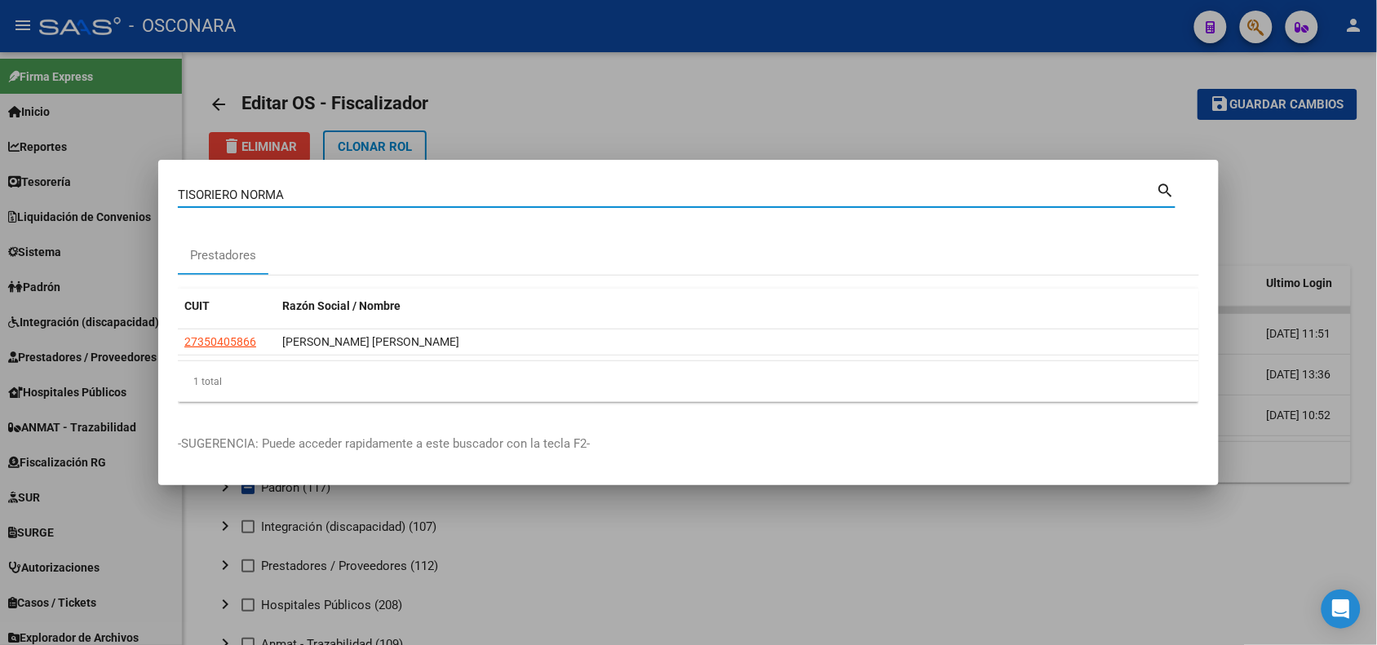
click at [239, 197] on input "TISORIERO NORMA" at bounding box center [667, 195] width 979 height 15
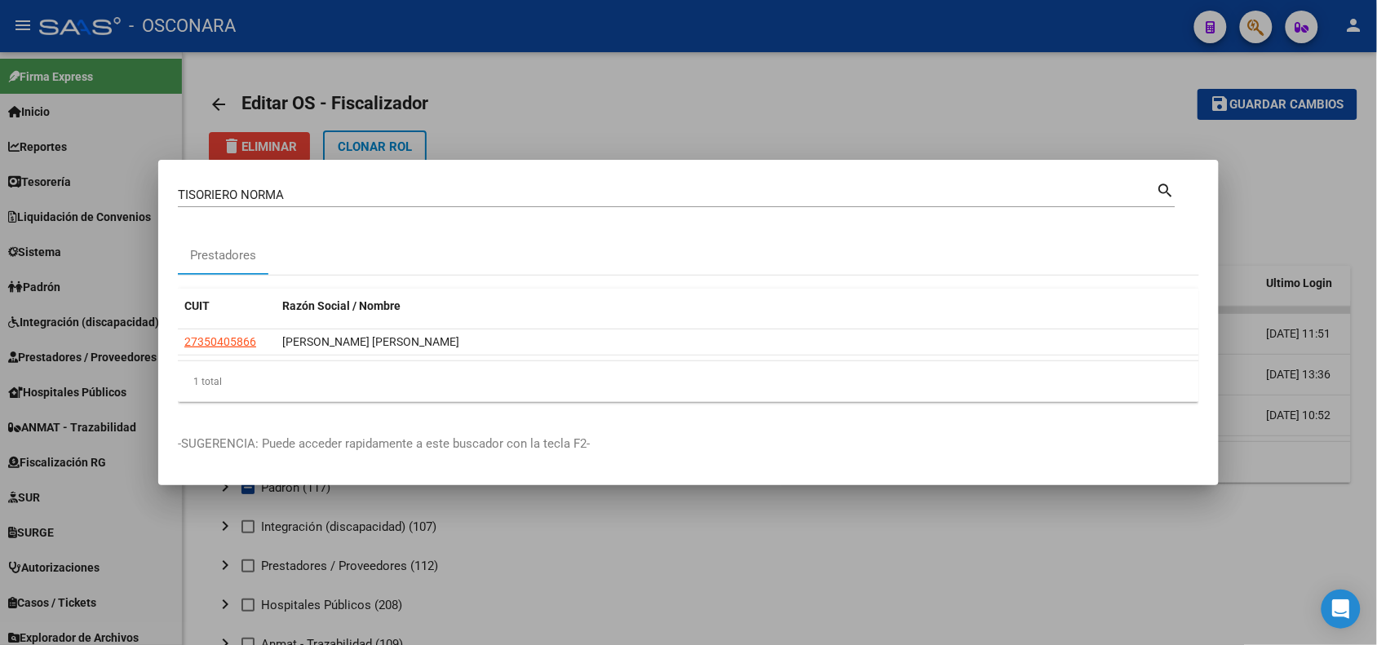
click at [298, 198] on div "[PERSON_NAME] (apellido, dni, [PERSON_NAME], [PERSON_NAME], cuit, obra social)" at bounding box center [667, 195] width 979 height 24
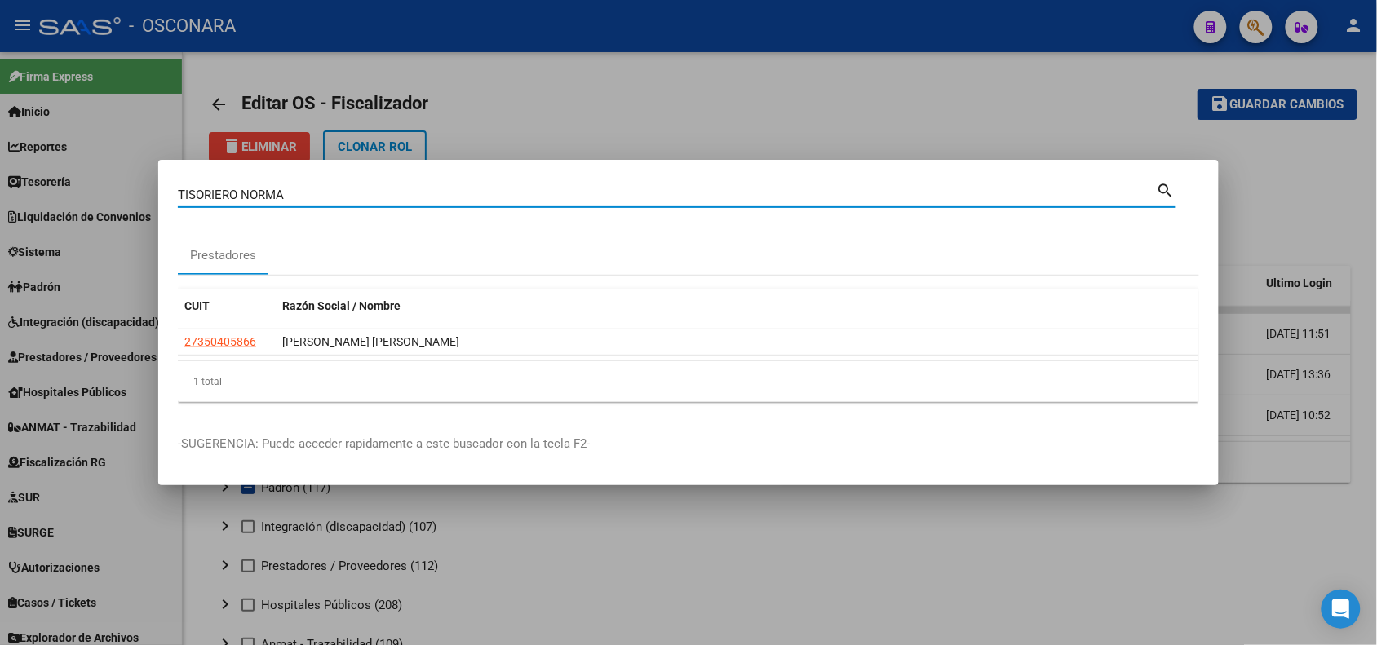
drag, startPoint x: 298, startPoint y: 198, endPoint x: 115, endPoint y: 197, distance: 182.7
click at [115, 197] on div "[PERSON_NAME] (apellido, dni, cuil, nro traspaso, cuit, obra social) search Pre…" at bounding box center [688, 322] width 1377 height 645
paste input "27350405866"
type input "27350405866"
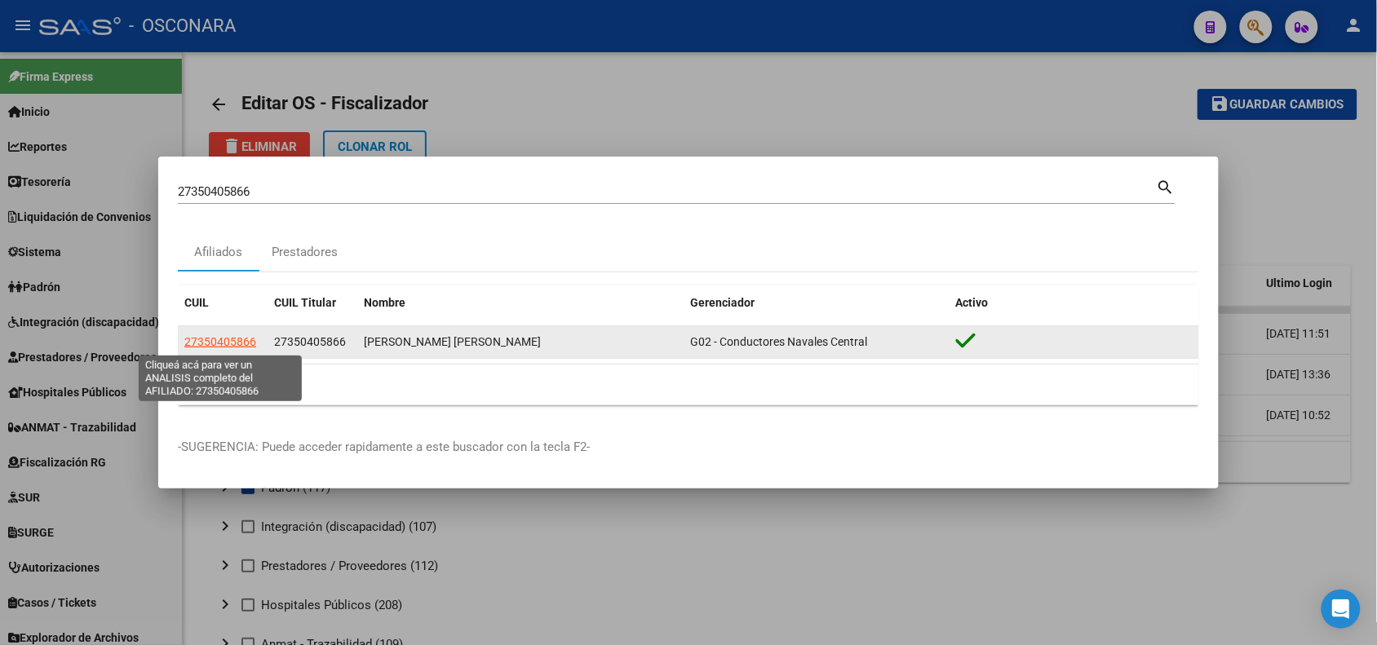
click at [213, 338] on span "27350405866" at bounding box center [220, 341] width 72 height 13
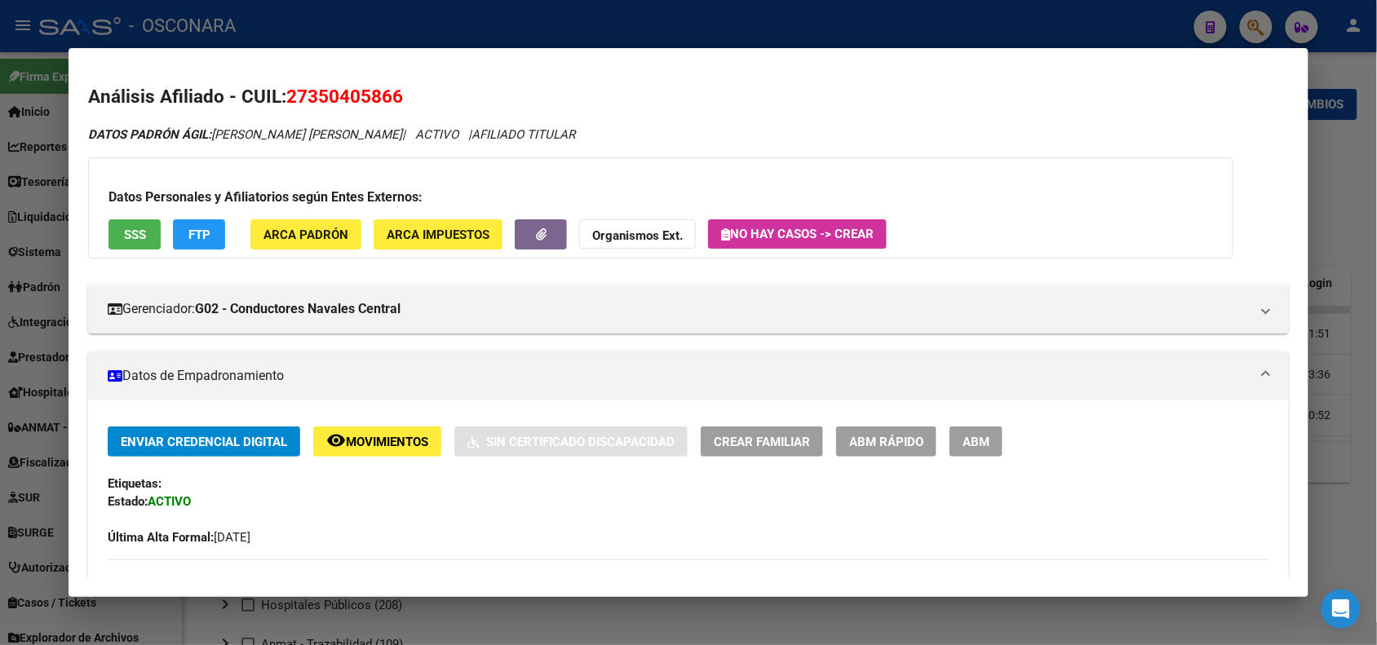
click at [418, 22] on div at bounding box center [688, 322] width 1377 height 645
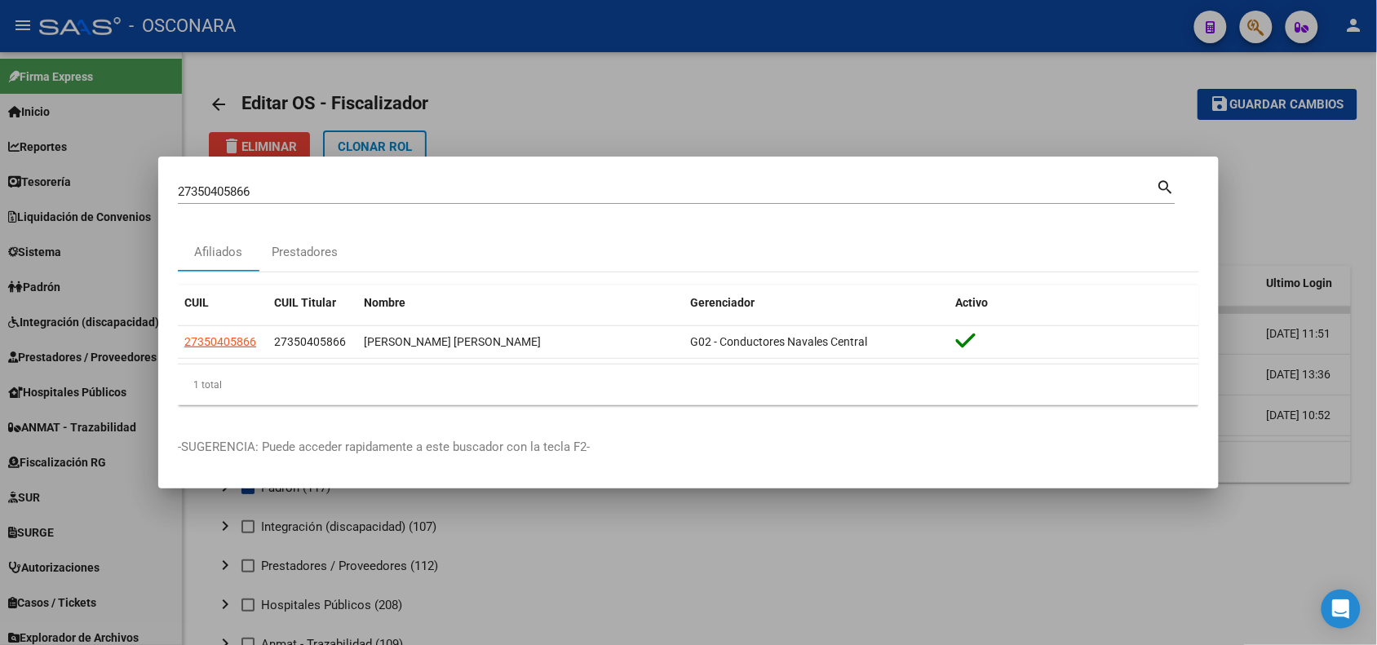
click at [111, 216] on div at bounding box center [688, 322] width 1377 height 645
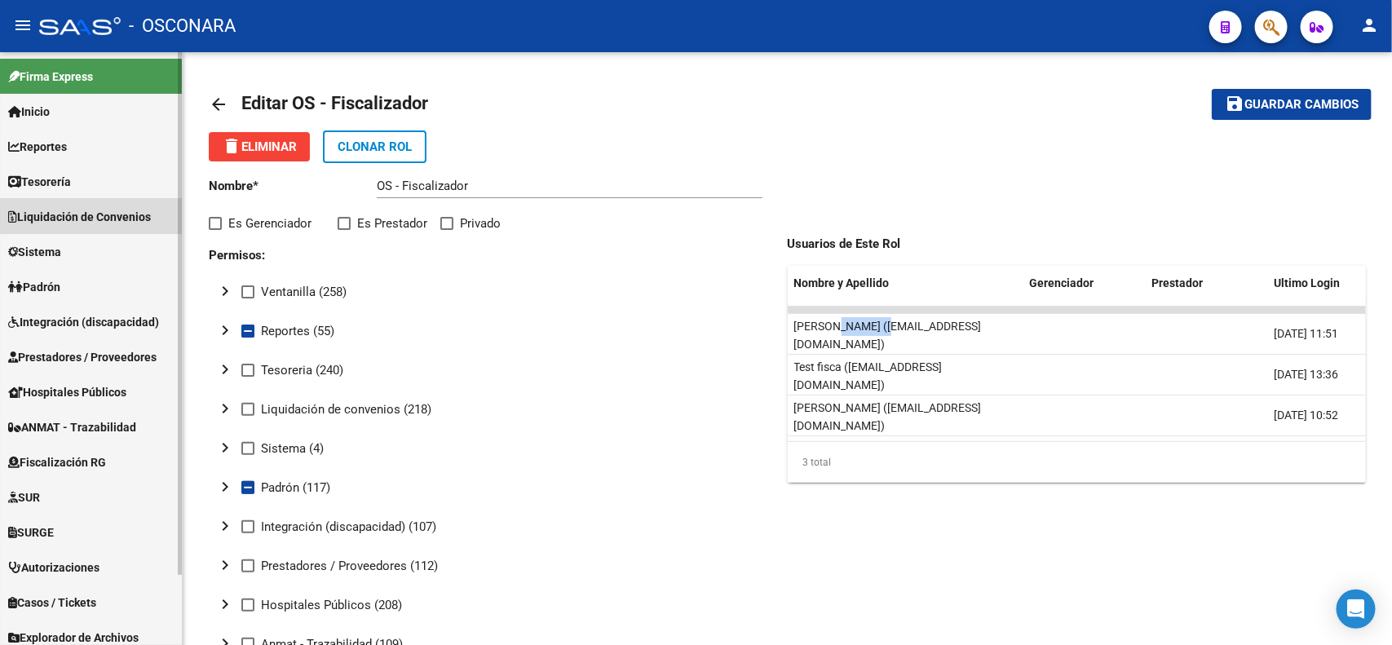
click at [111, 216] on span "Liquidación de Convenios" at bounding box center [79, 217] width 143 height 18
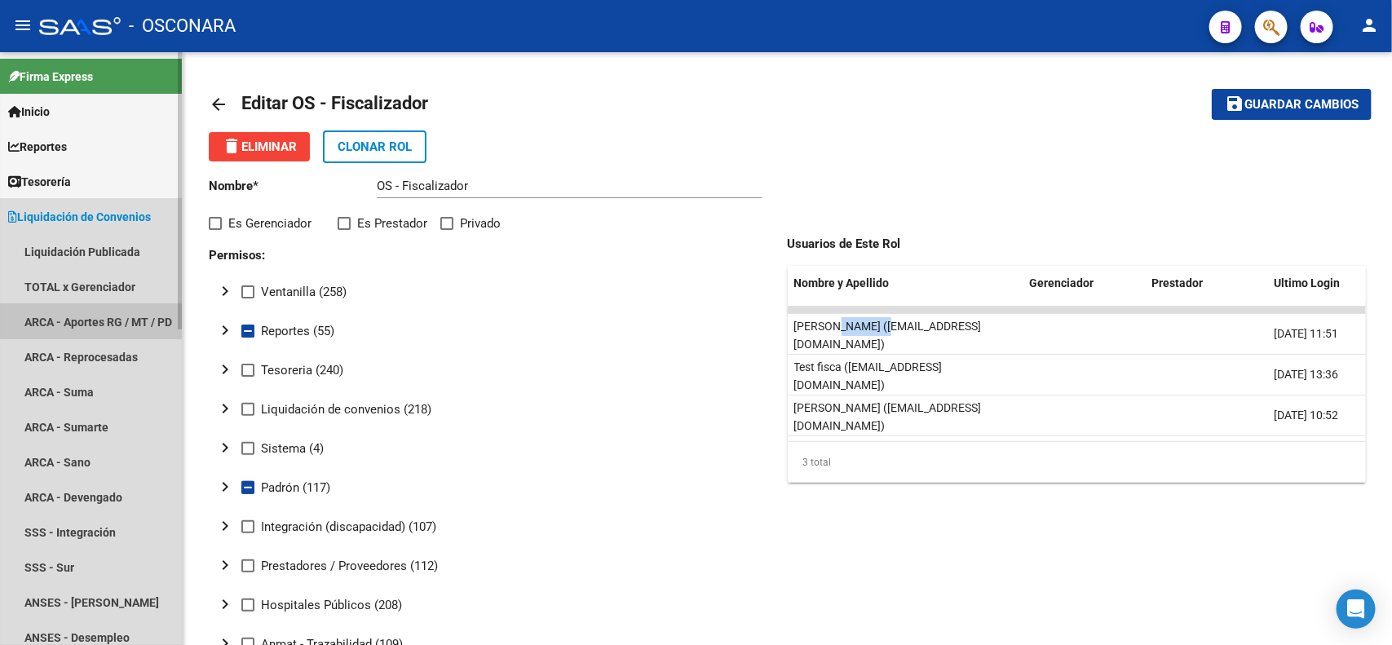
click at [118, 307] on link "ARCA - Aportes RG / MT / PD" at bounding box center [91, 321] width 182 height 35
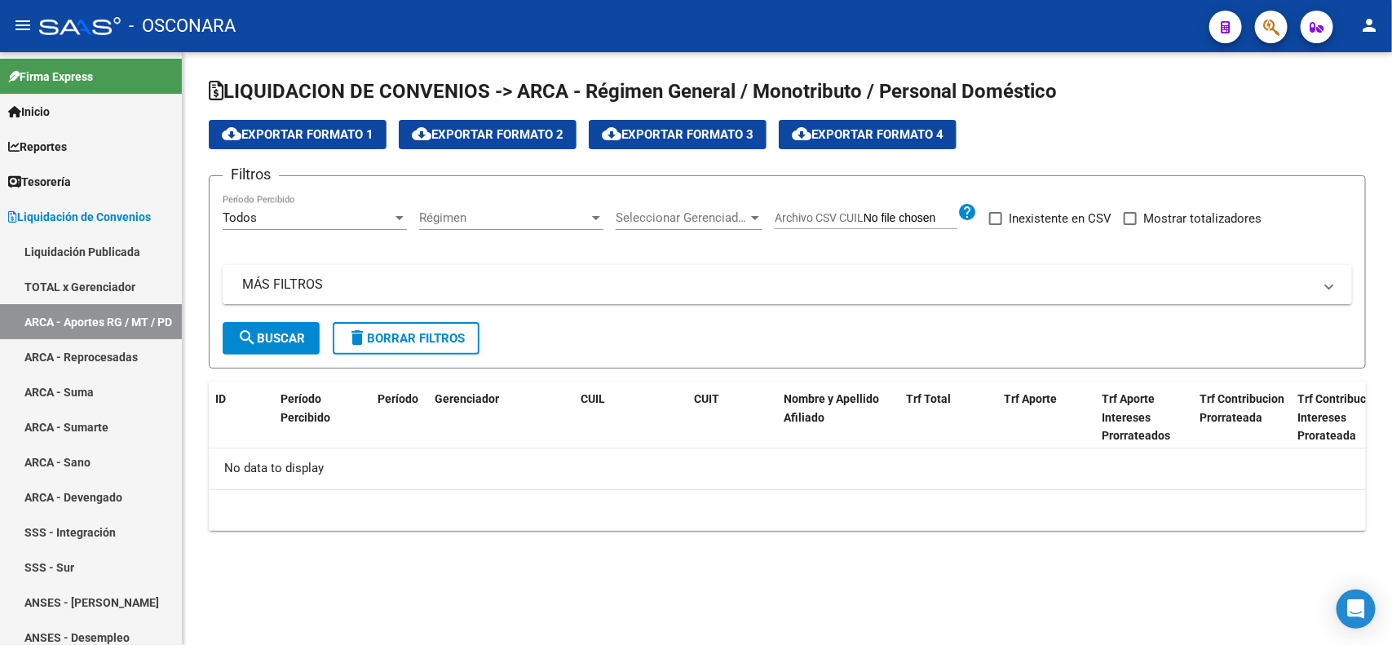
click at [568, 284] on mat-panel-title "MÁS FILTROS" at bounding box center [777, 285] width 1071 height 18
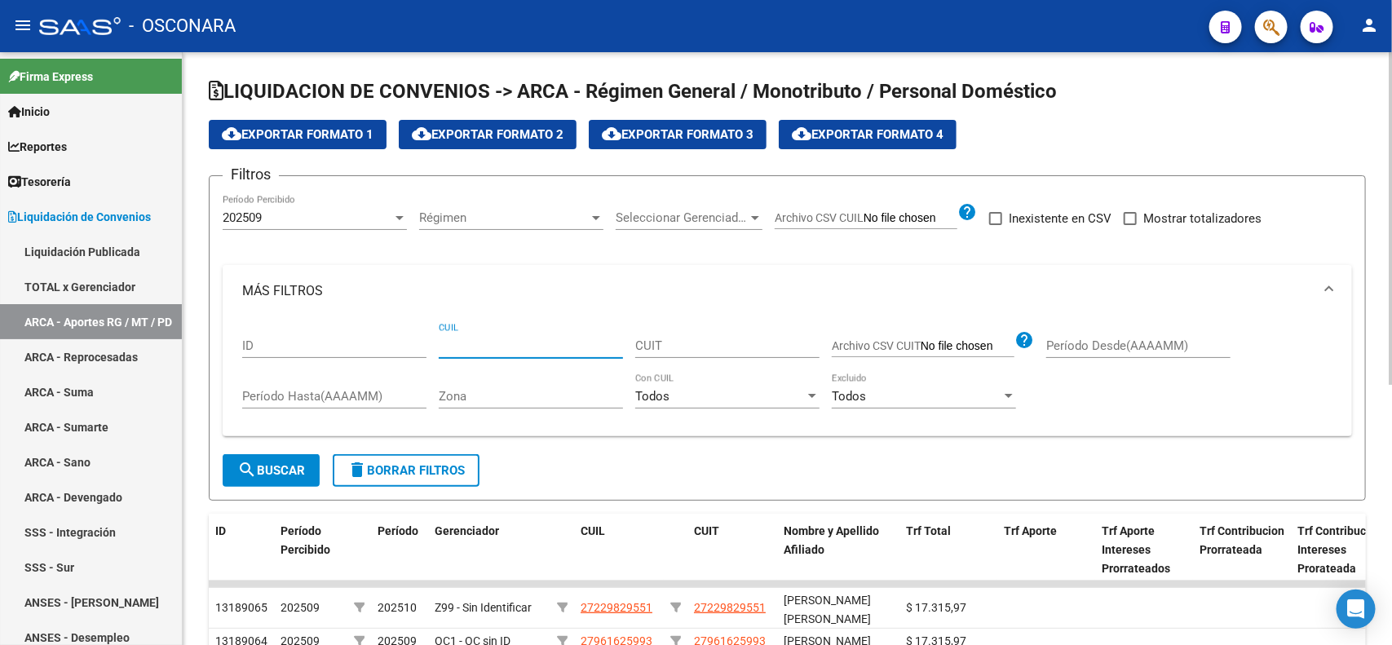
click at [530, 343] on input "CUIL" at bounding box center [531, 345] width 184 height 15
paste input "27-35040586-6"
type input "27-35040586-6"
click at [290, 466] on span "search Buscar" at bounding box center [271, 470] width 68 height 15
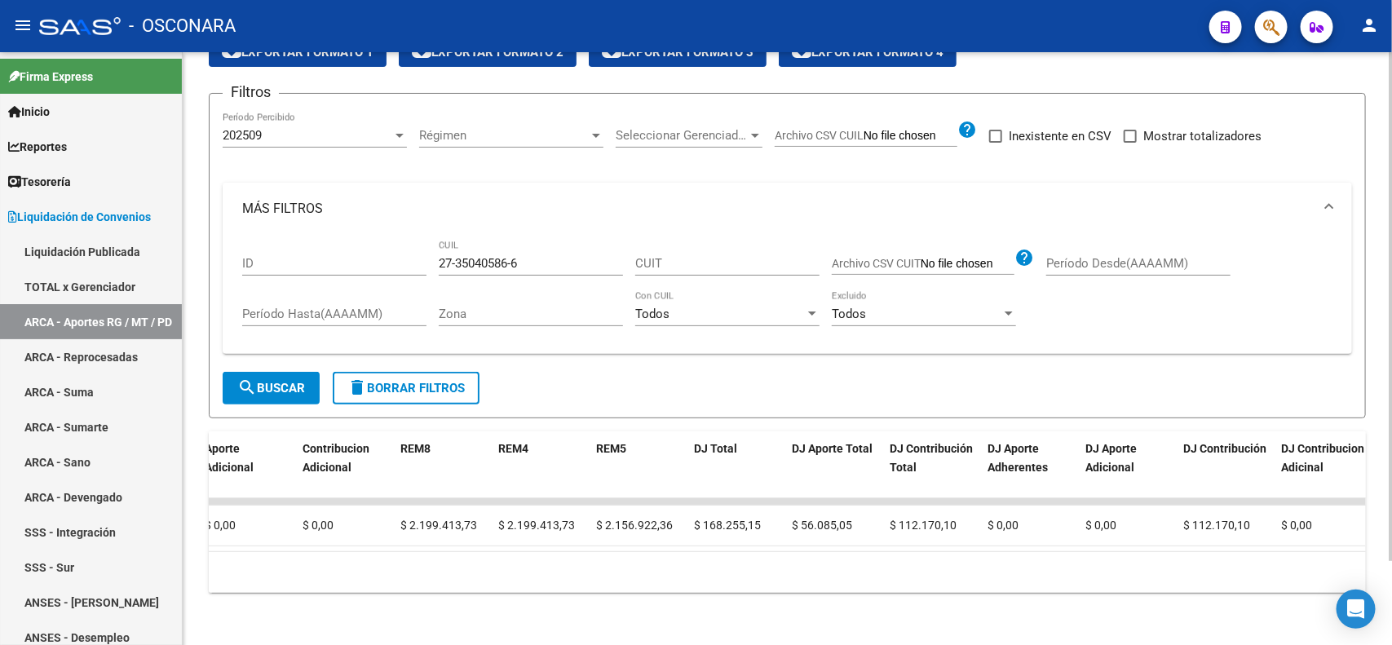
scroll to position [91, 0]
click at [1391, 375] on div at bounding box center [1391, 390] width 4 height 509
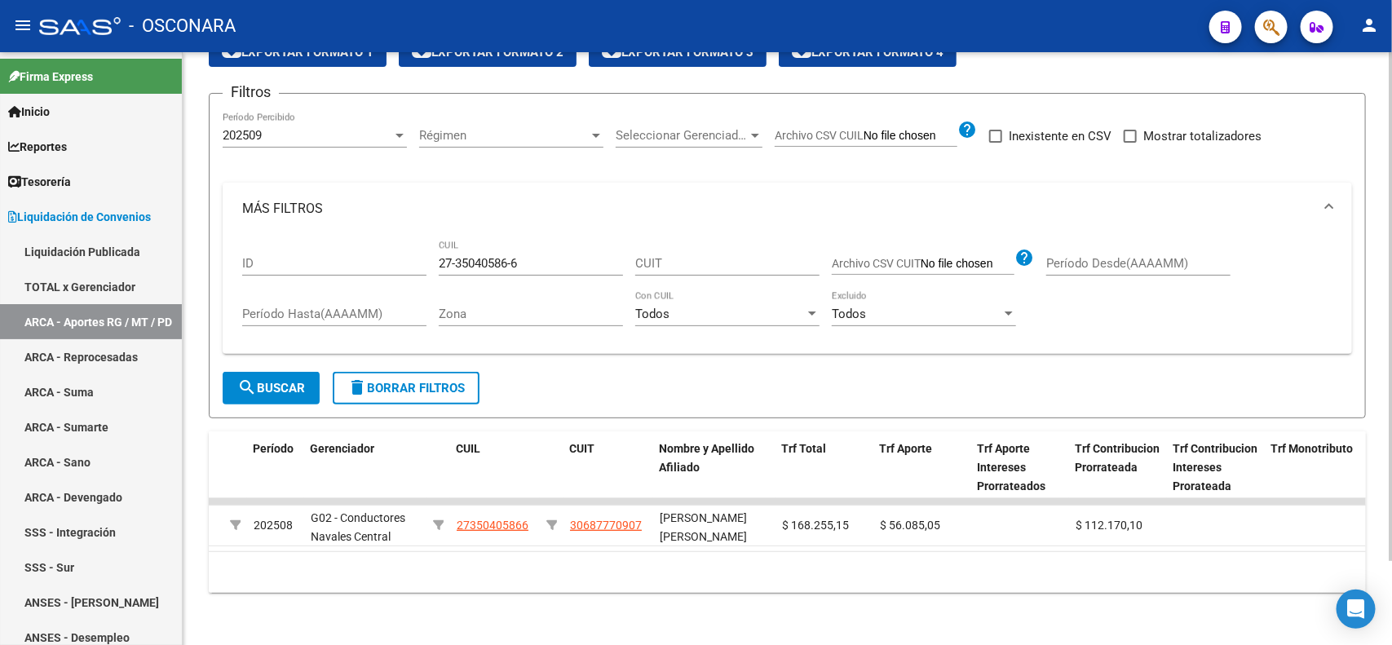
scroll to position [0, 119]
